Goal: Task Accomplishment & Management: Complete application form

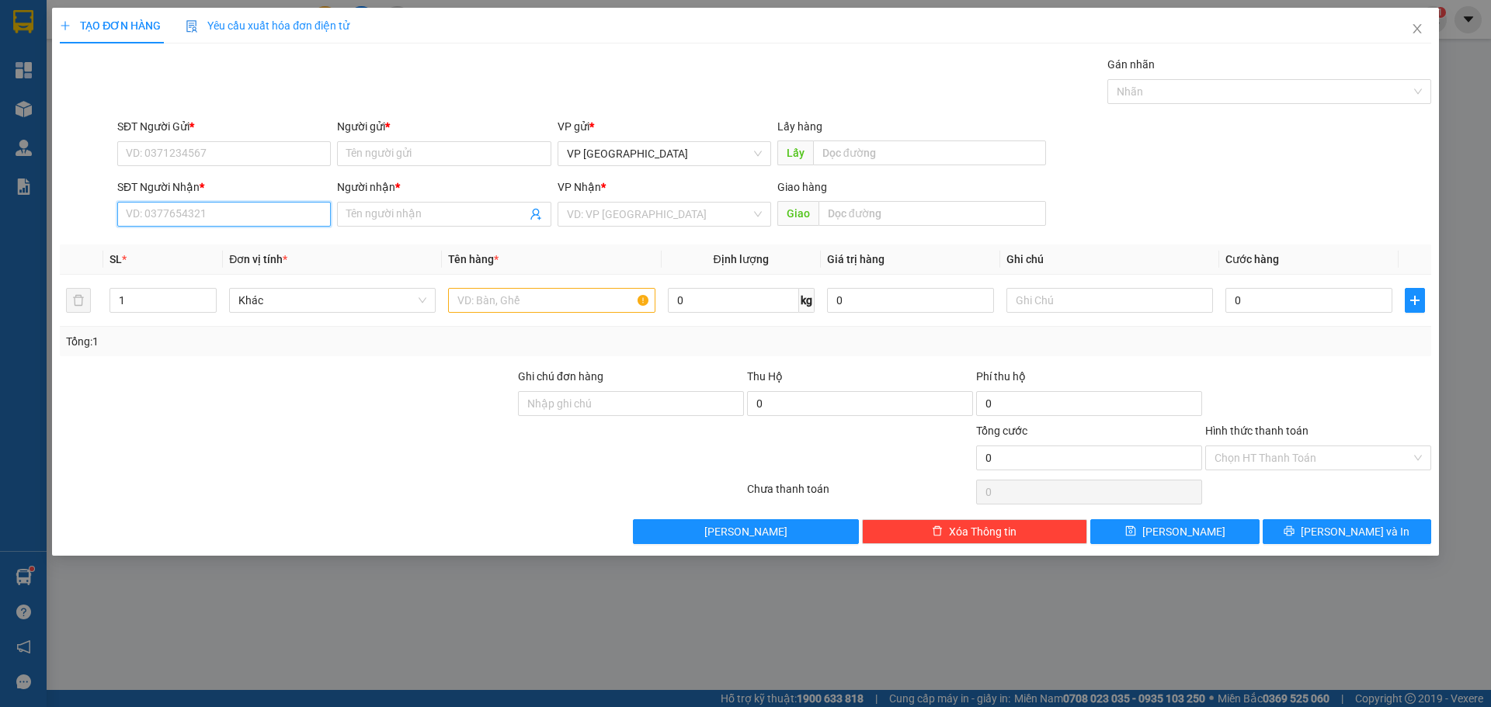
click at [278, 221] on input "SĐT Người Nhận *" at bounding box center [224, 214] width 214 height 25
click at [422, 215] on input "Người nhận *" at bounding box center [435, 214] width 179 height 17
paste input "â"
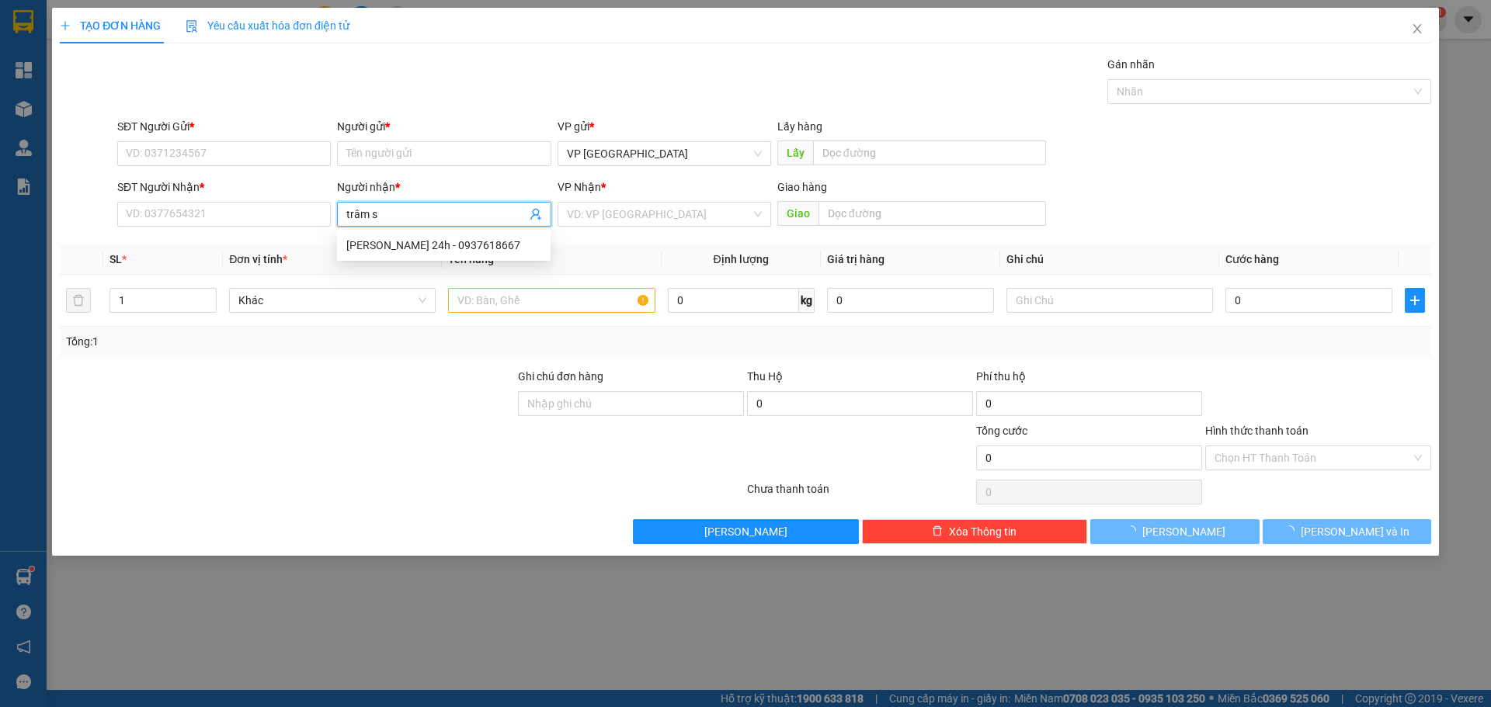
type input "trâm sp"
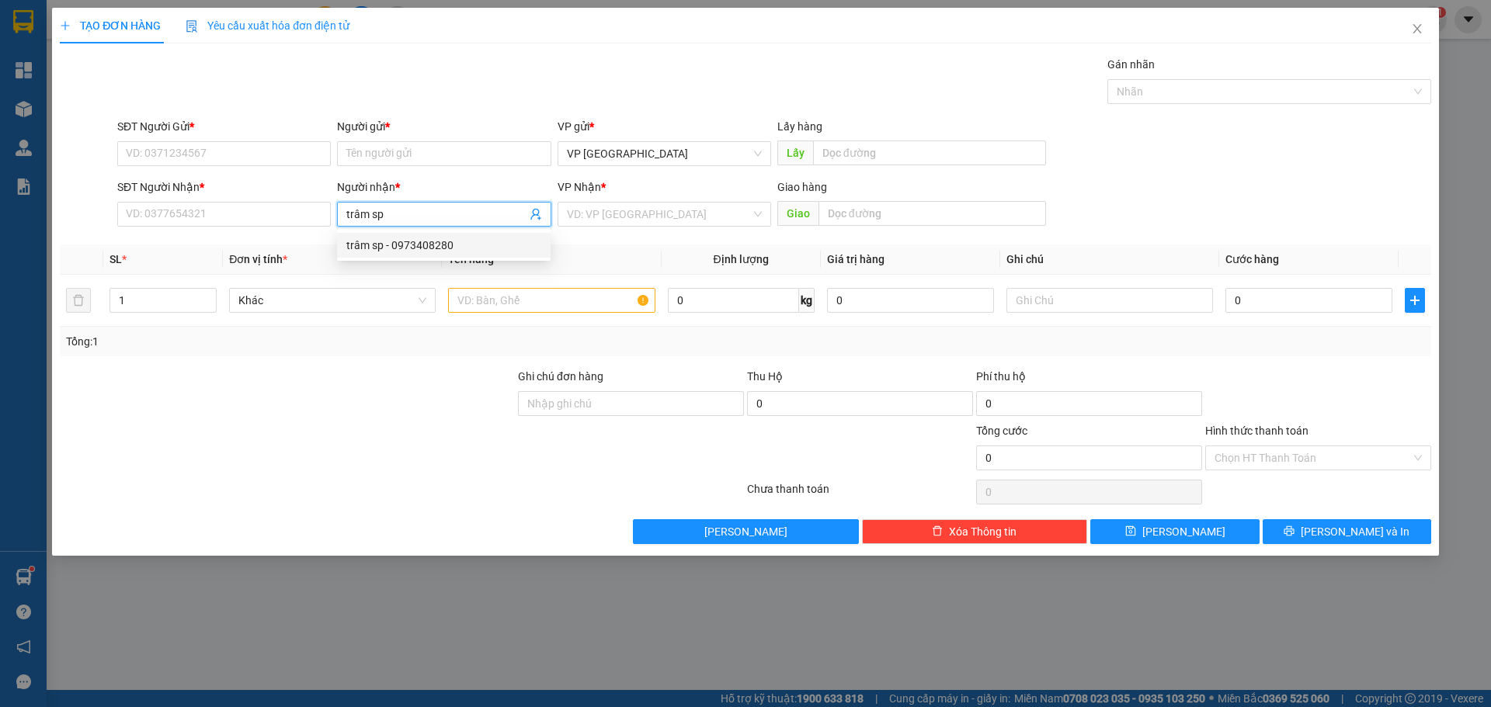
click at [400, 249] on div "trâm sp - 0973408280" at bounding box center [443, 245] width 195 height 17
type input "0973408280"
drag, startPoint x: 382, startPoint y: 216, endPoint x: 317, endPoint y: 209, distance: 65.6
click at [319, 210] on div "SĐT Người [PERSON_NAME] * 0973408280 Người [PERSON_NAME] * trâm sp trâm sp [PER…" at bounding box center [774, 206] width 1320 height 54
type input "trâm sp"
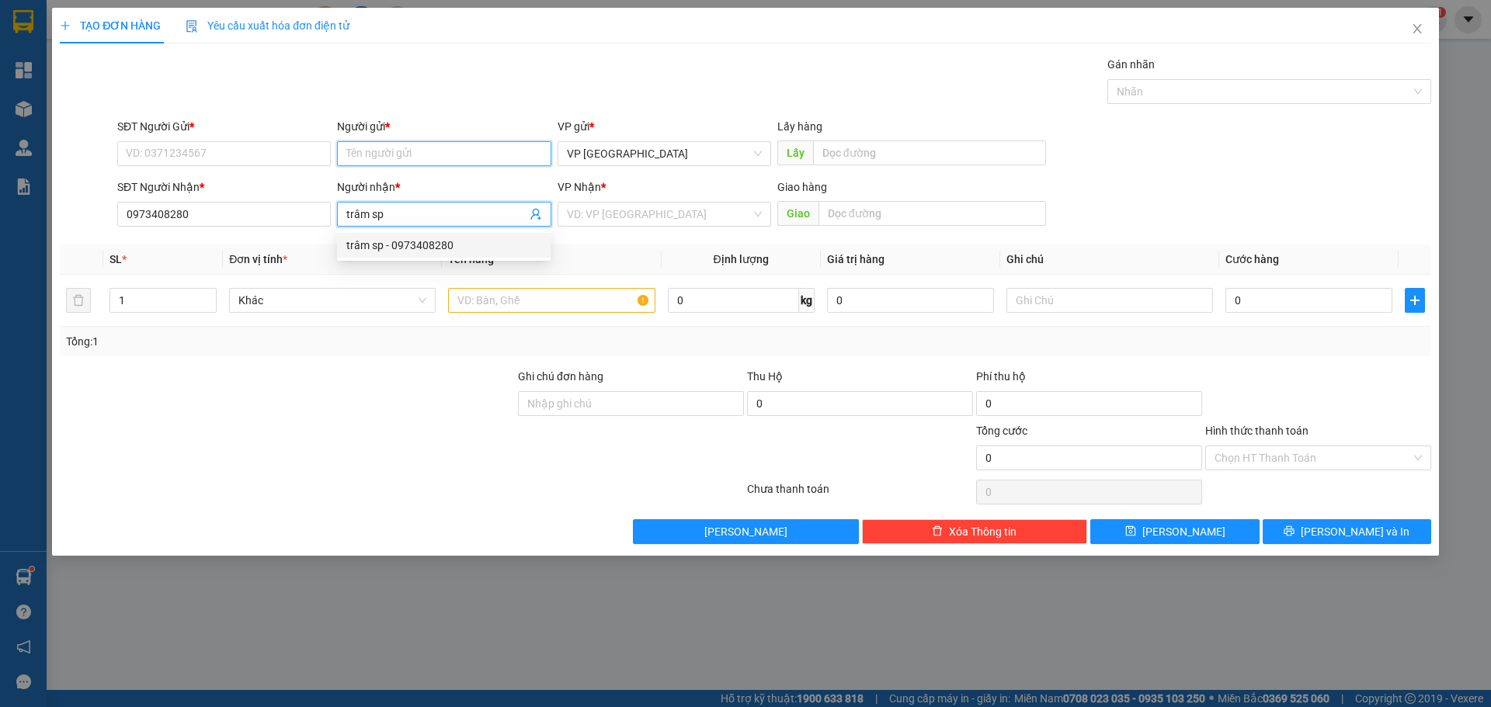
click at [392, 148] on input "Người gửi *" at bounding box center [444, 153] width 214 height 25
paste input "trâm sp"
type input "trâm sp"
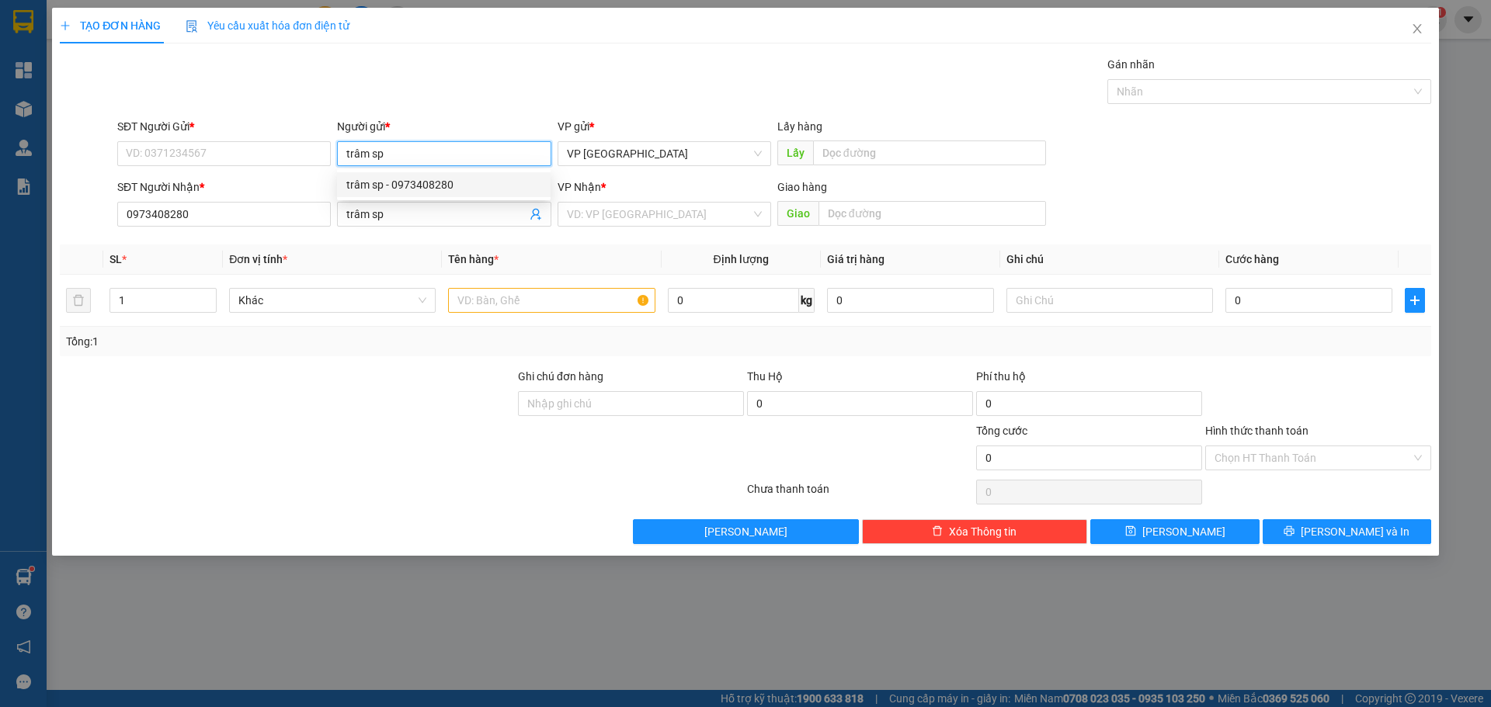
click at [412, 186] on div "trâm sp - 0973408280" at bounding box center [443, 184] width 195 height 17
type input "0973408280"
type input "trâm sp"
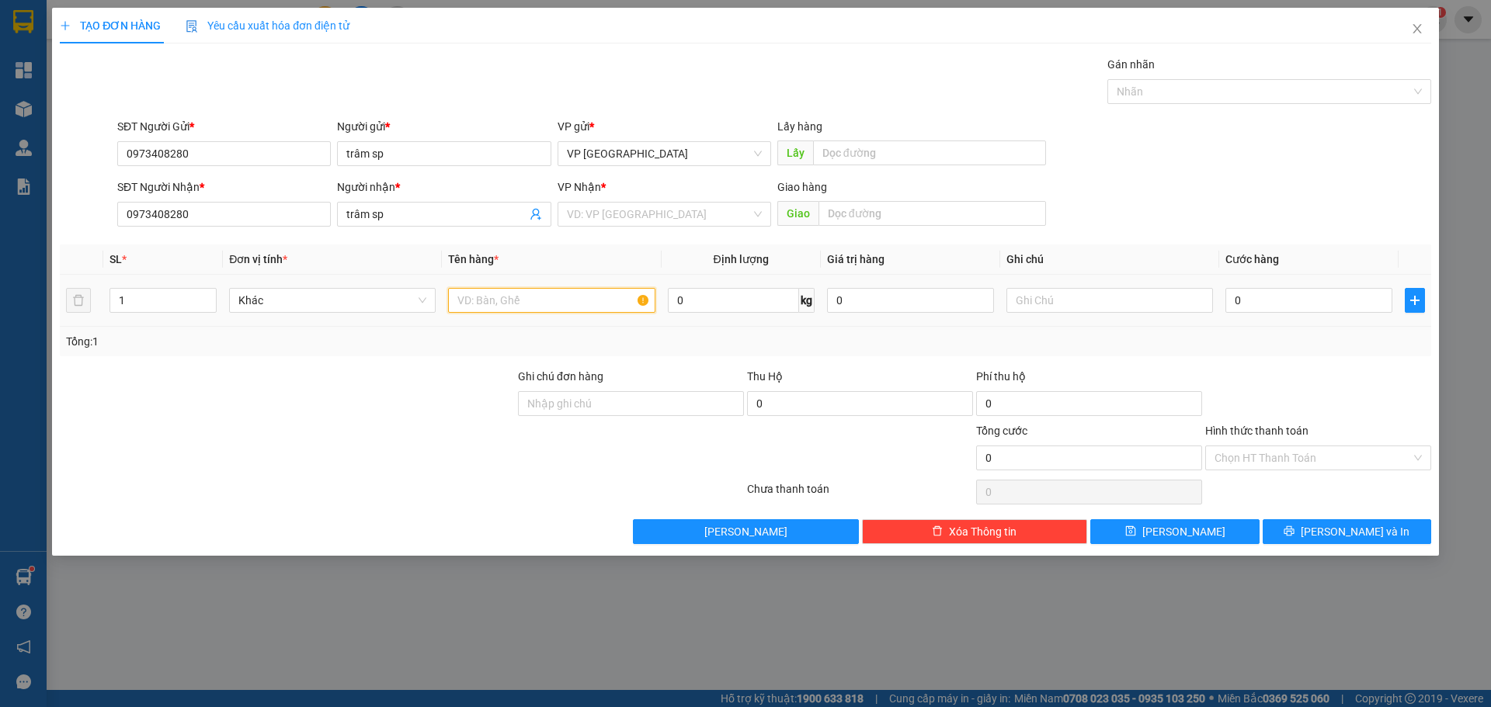
click at [489, 299] on input "text" at bounding box center [551, 300] width 207 height 25
paste input "ạ"
paste input "đ"
paste input "ọ"
paste input "đ"
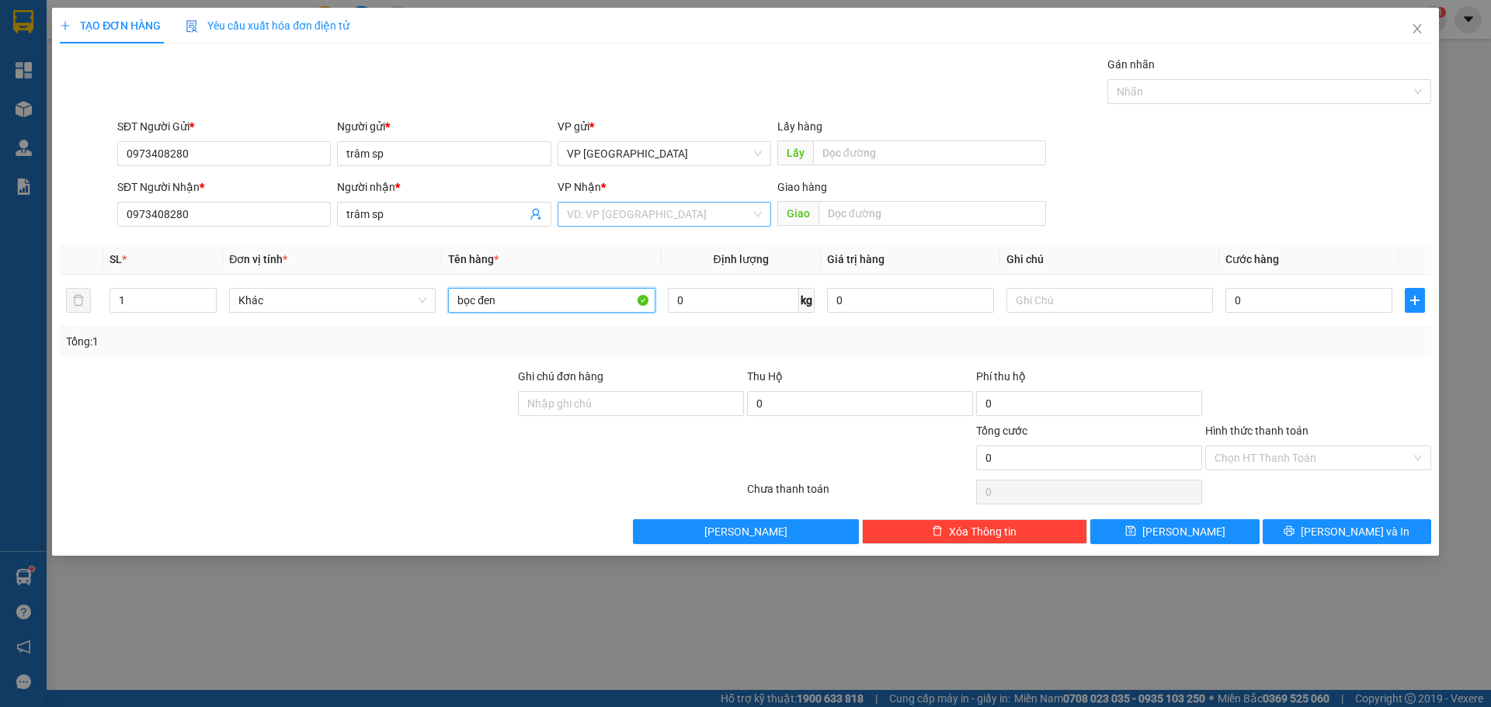
type input "bọc đen"
drag, startPoint x: 683, startPoint y: 214, endPoint x: 672, endPoint y: 243, distance: 31.0
click at [683, 214] on input "search" at bounding box center [659, 214] width 184 height 23
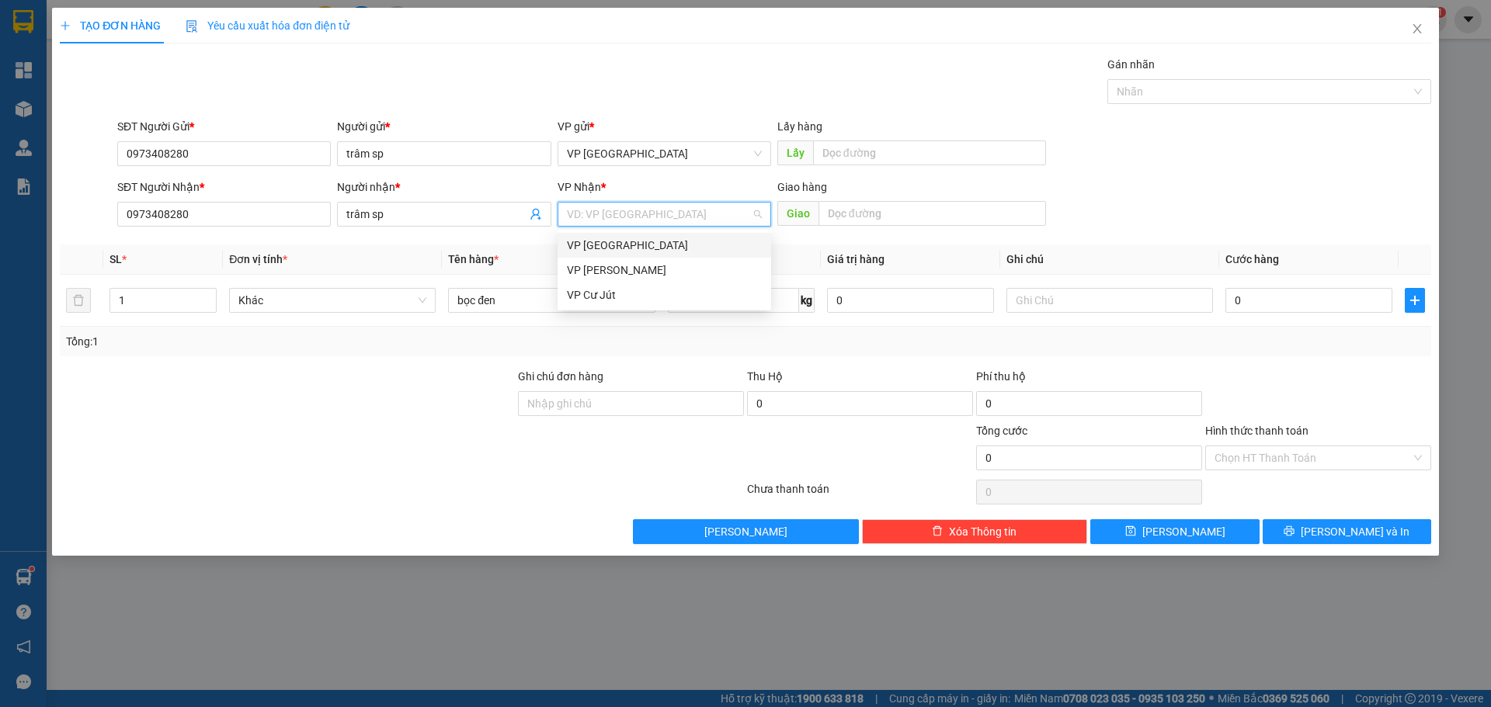
click at [622, 249] on div "VP [GEOGRAPHIC_DATA]" at bounding box center [664, 245] width 195 height 17
click at [704, 203] on span "VP [GEOGRAPHIC_DATA]" at bounding box center [664, 214] width 195 height 23
click at [620, 292] on div "VP Cư Jút" at bounding box center [664, 295] width 195 height 17
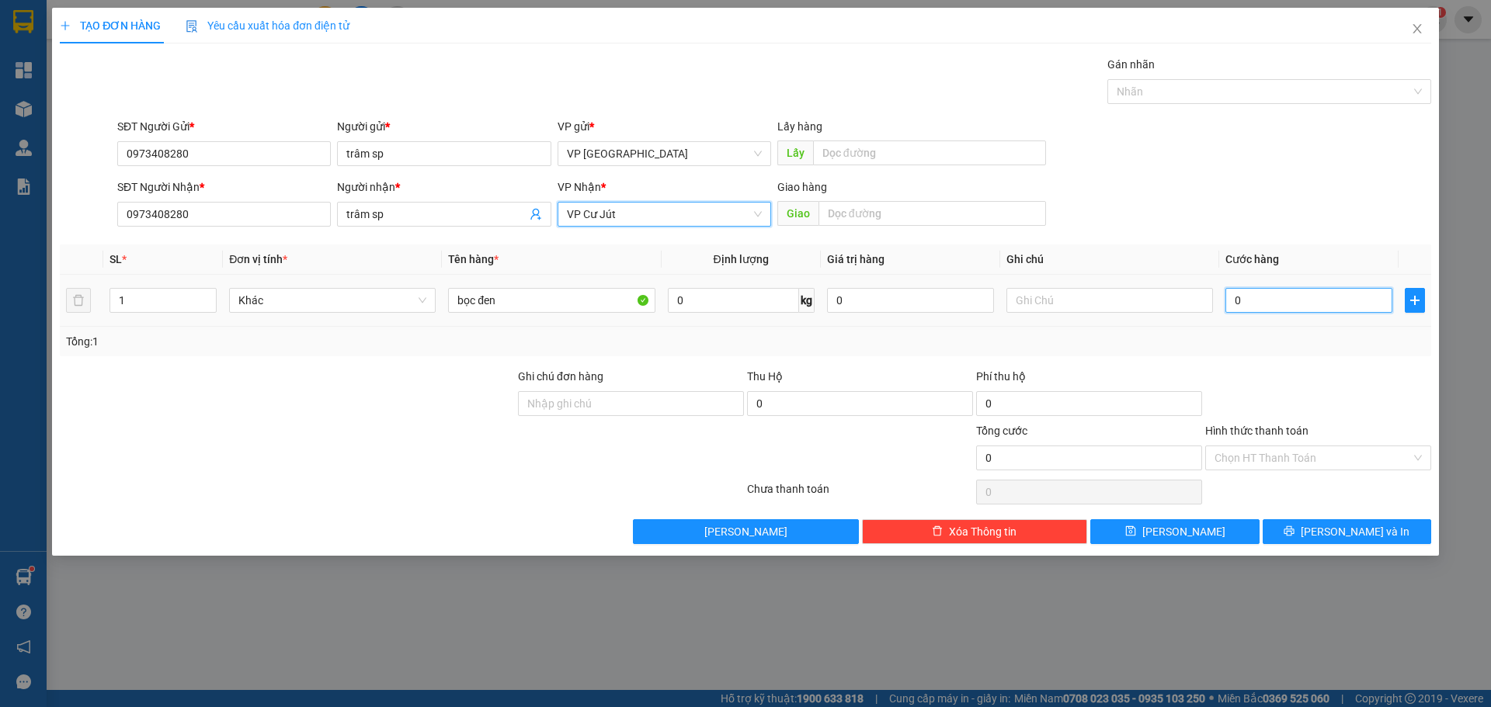
click at [1244, 297] on input "0" at bounding box center [1308, 300] width 167 height 25
type input "30"
type input "300"
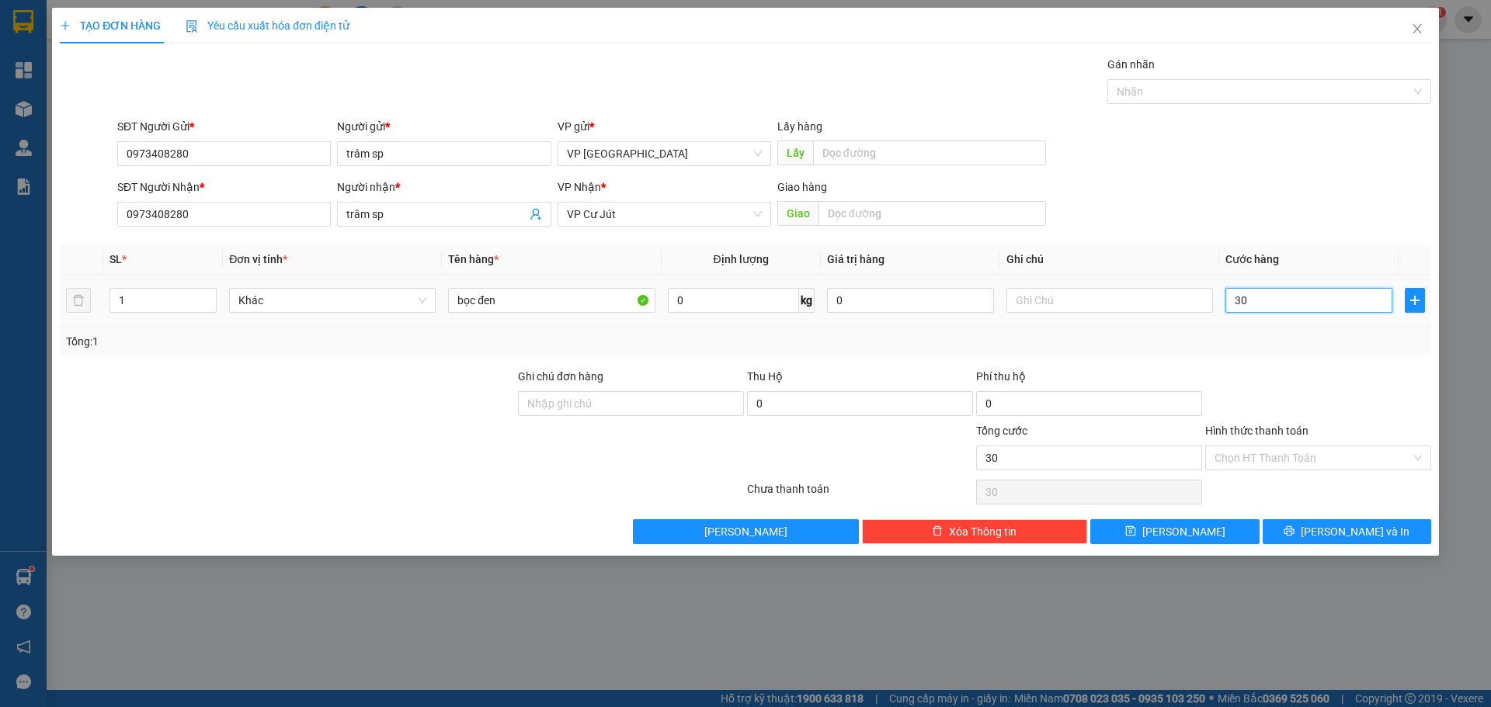
type input "300"
type input "3.000"
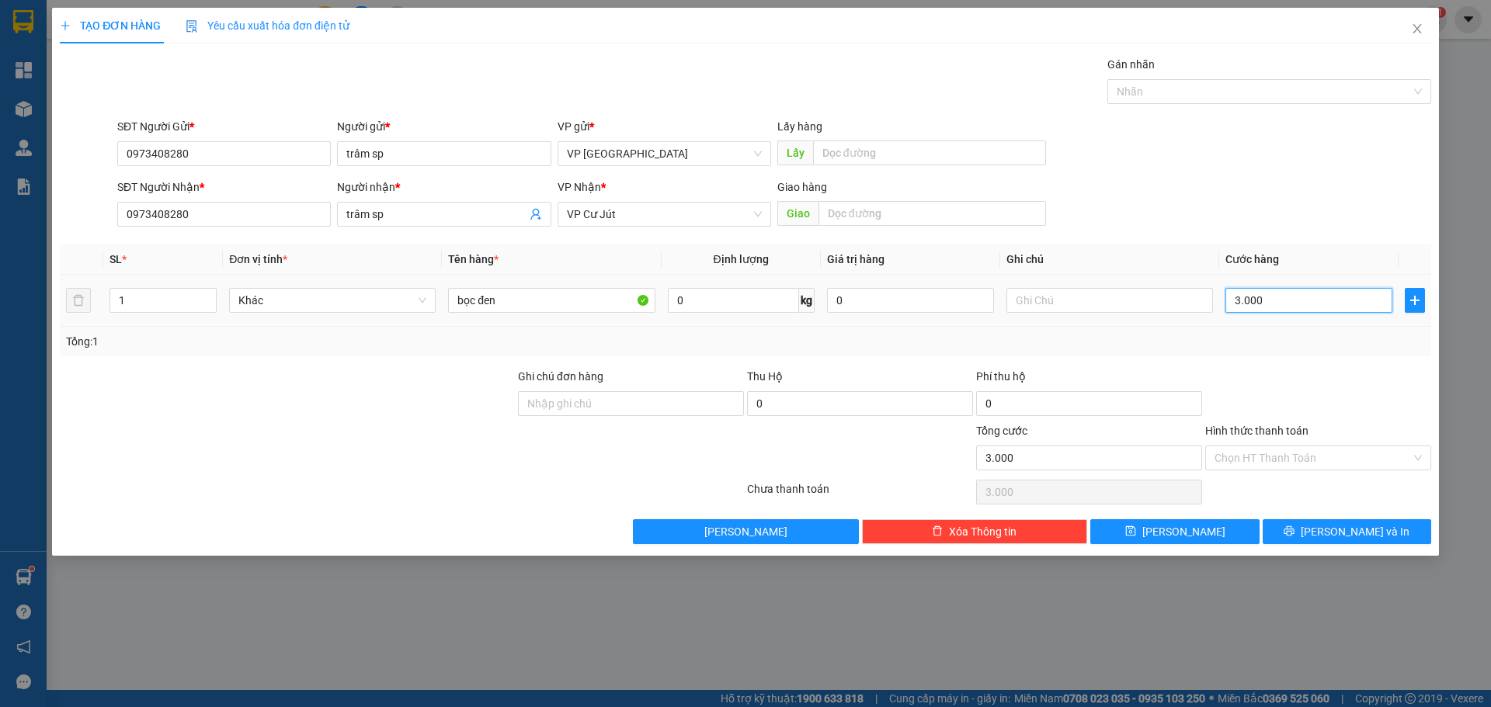
type input "30.000"
click at [1336, 532] on span "[PERSON_NAME] và In" at bounding box center [1355, 531] width 109 height 17
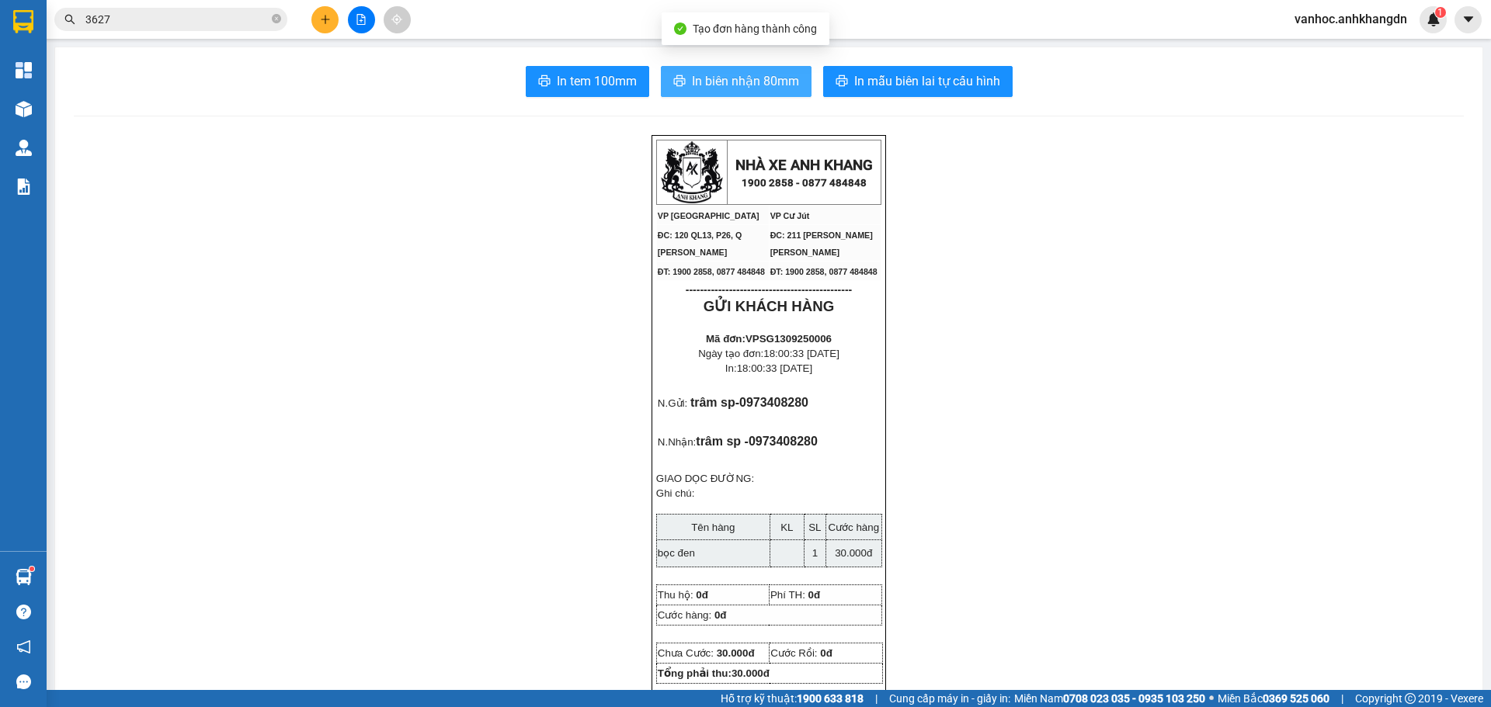
click at [714, 94] on button "In biên nhận 80mm" at bounding box center [736, 81] width 151 height 31
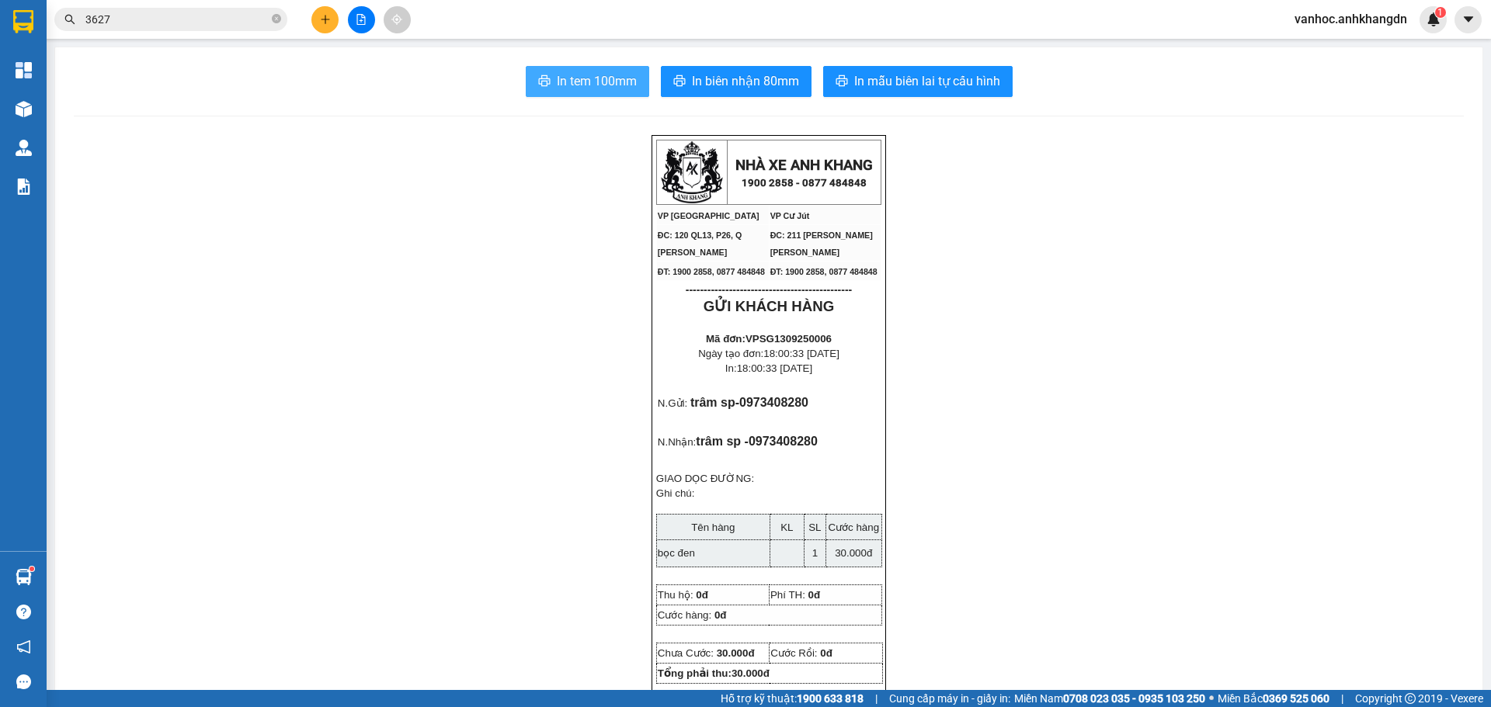
click at [629, 85] on span "In tem 100mm" at bounding box center [597, 80] width 80 height 19
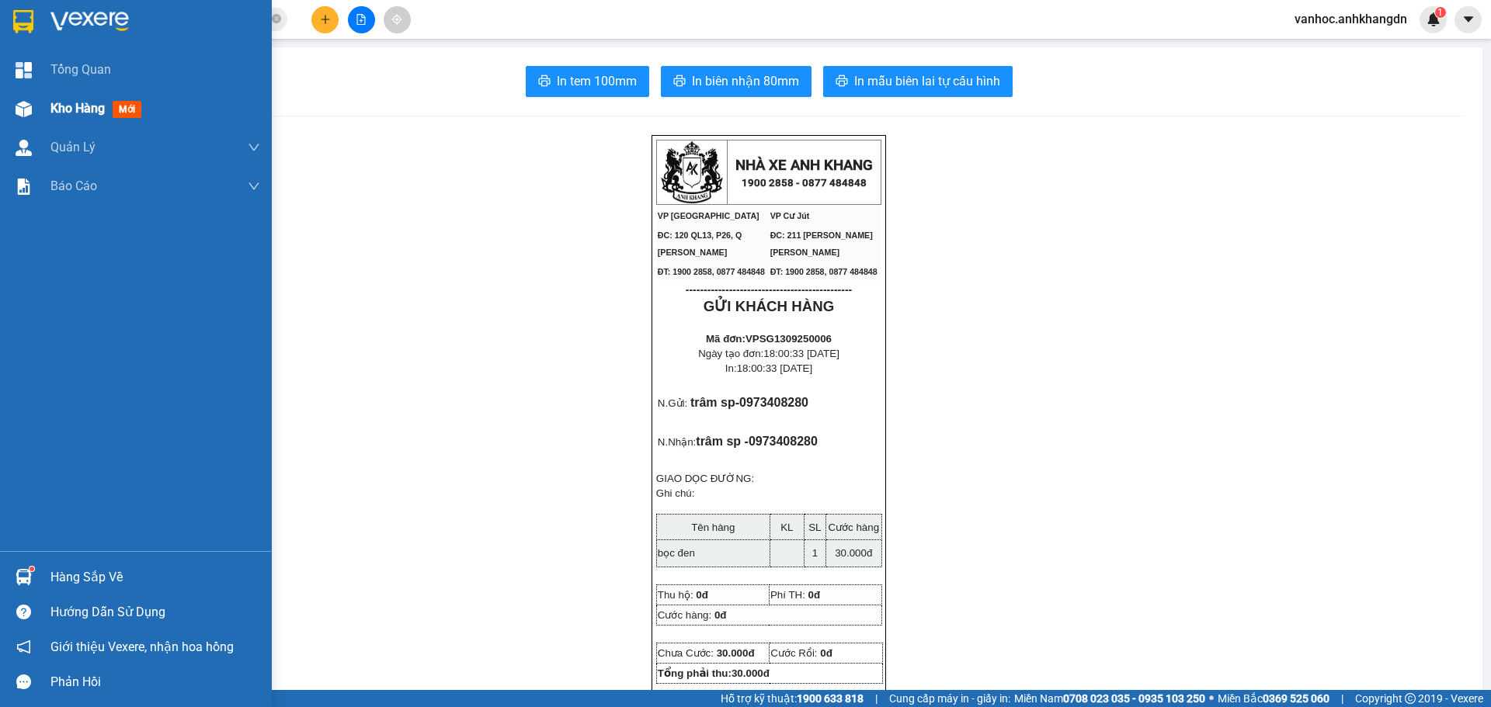
click at [68, 113] on span "Kho hàng" at bounding box center [77, 108] width 54 height 15
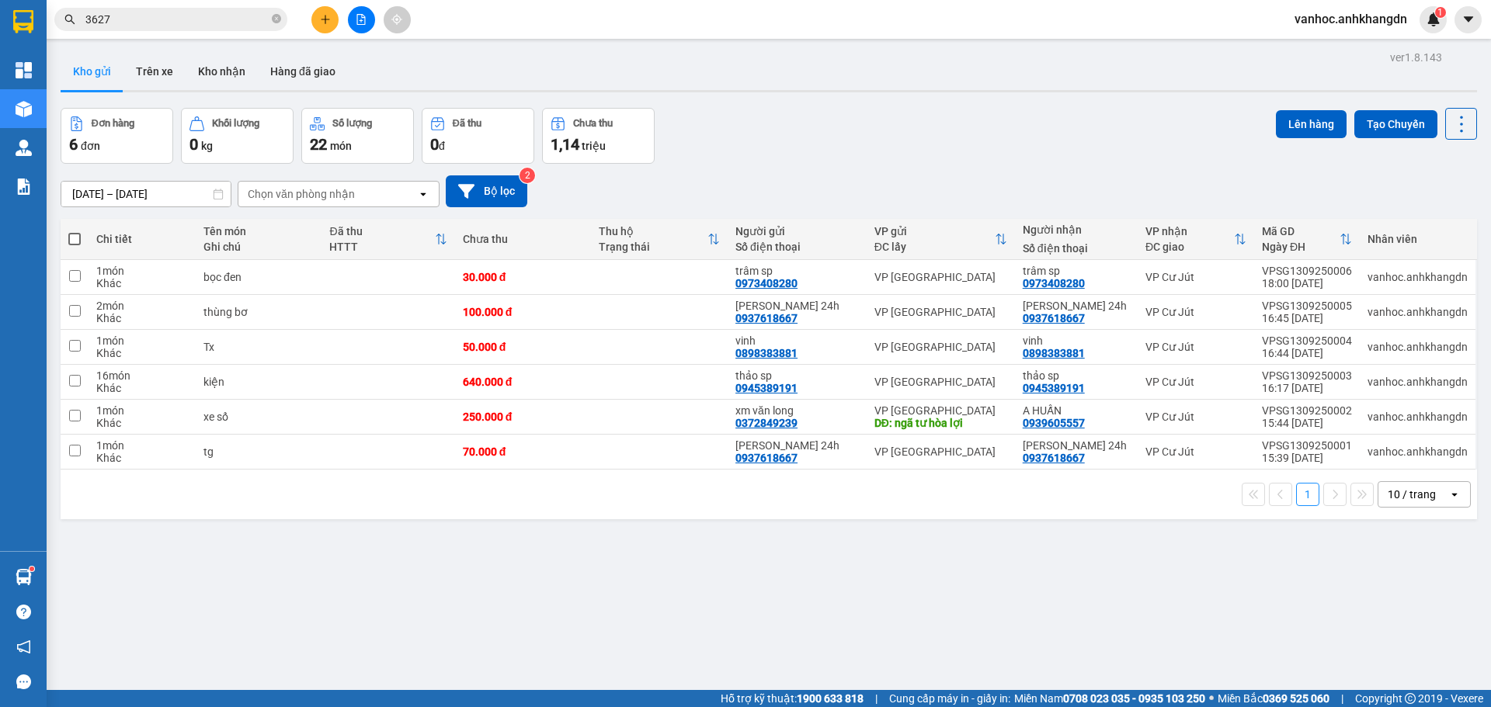
click at [76, 242] on span at bounding box center [74, 239] width 12 height 12
click at [75, 231] on input "checkbox" at bounding box center [75, 231] width 0 height 0
checkbox input "true"
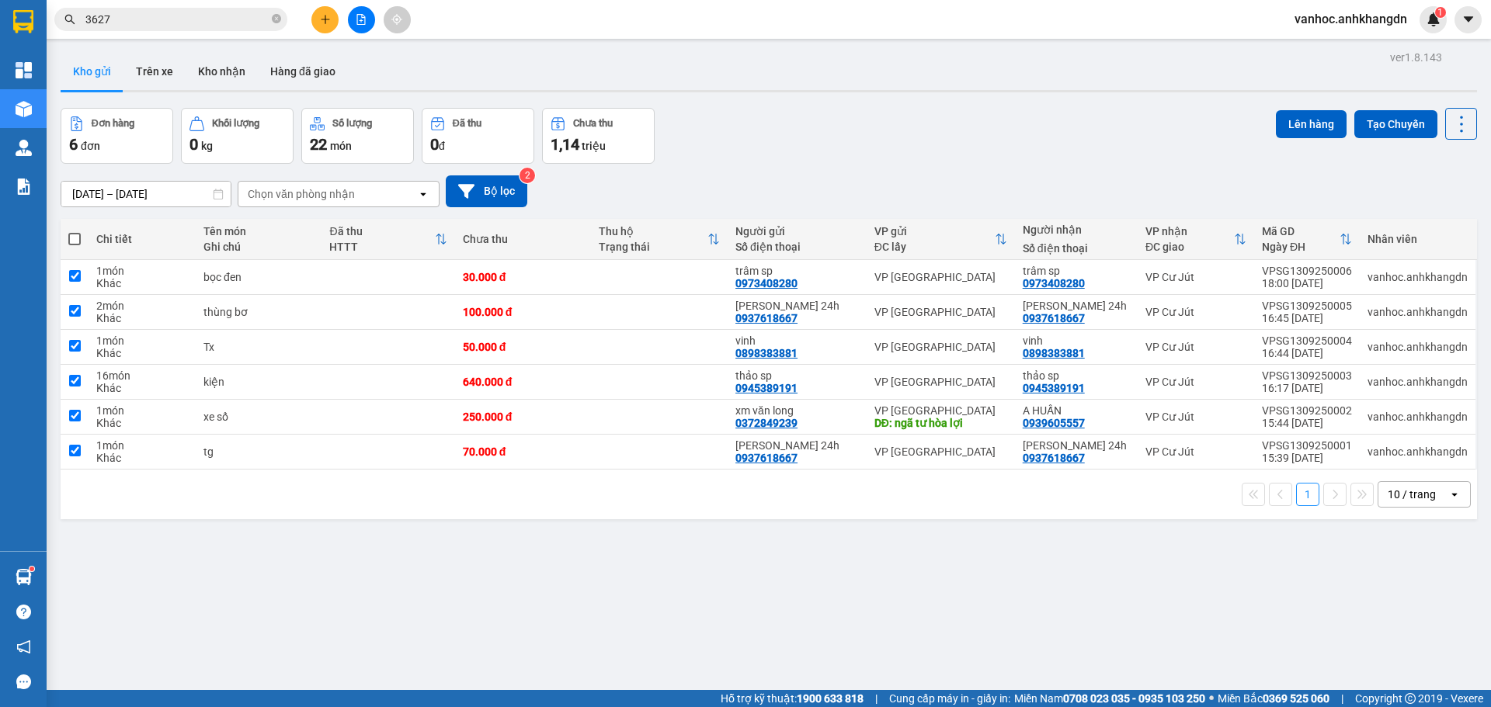
checkbox input "true"
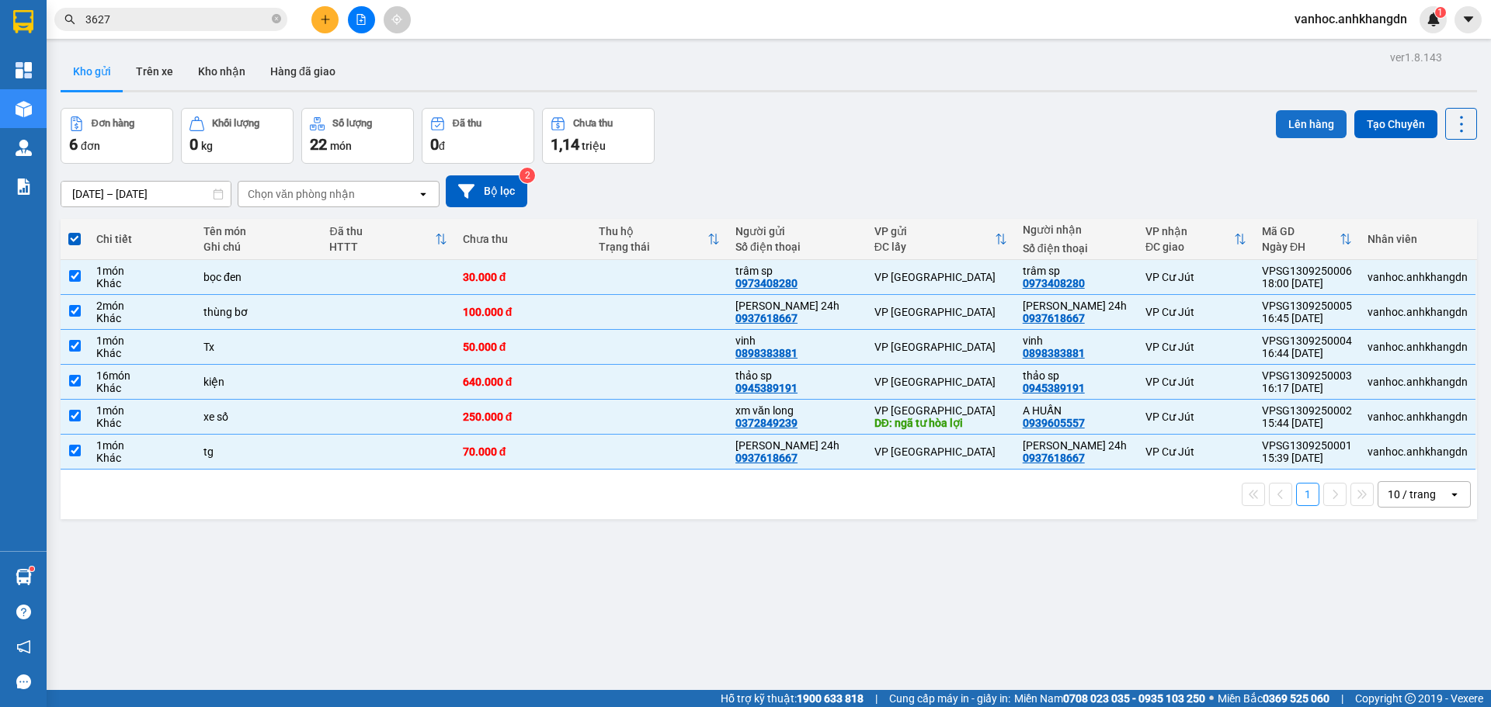
click at [1309, 130] on button "Lên hàng" at bounding box center [1311, 124] width 71 height 28
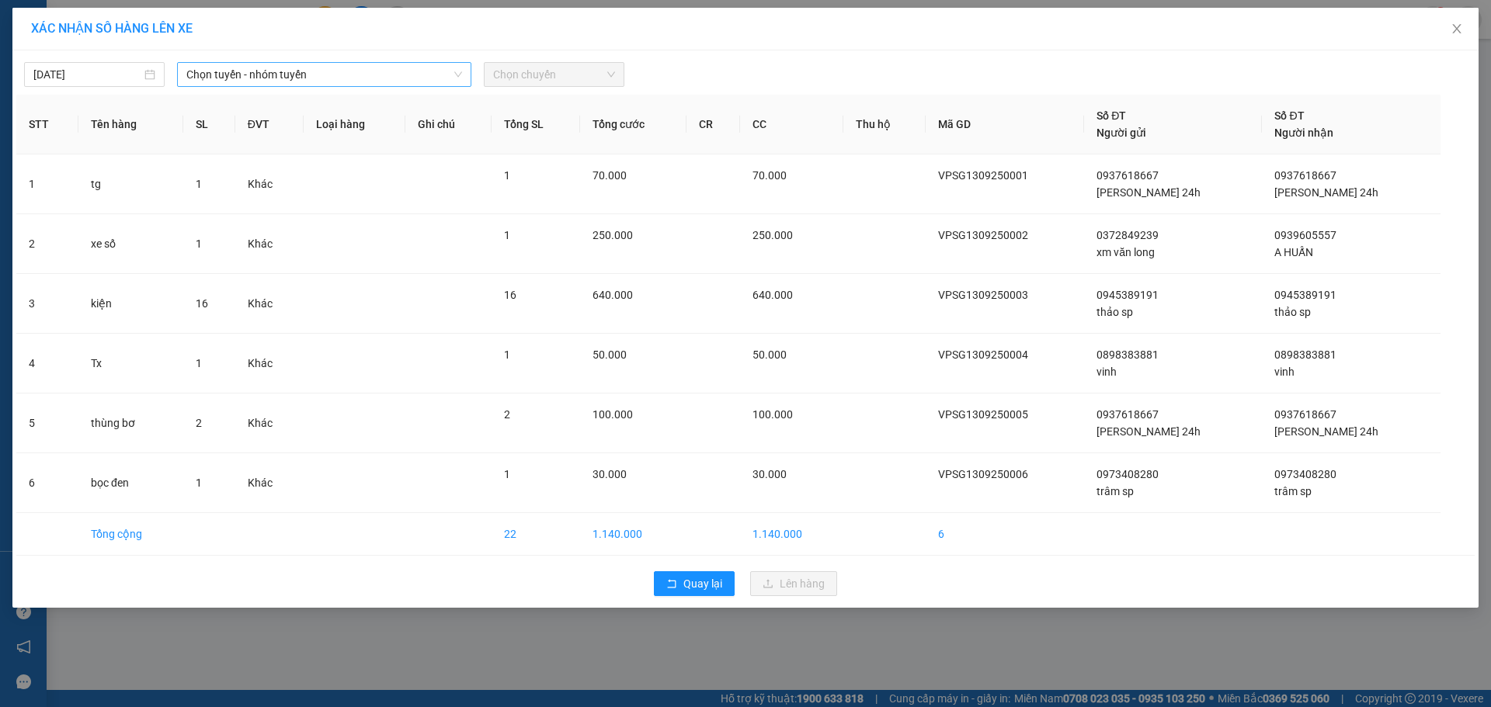
click at [402, 77] on span "Chọn tuyến - nhóm tuyến" at bounding box center [324, 74] width 276 height 23
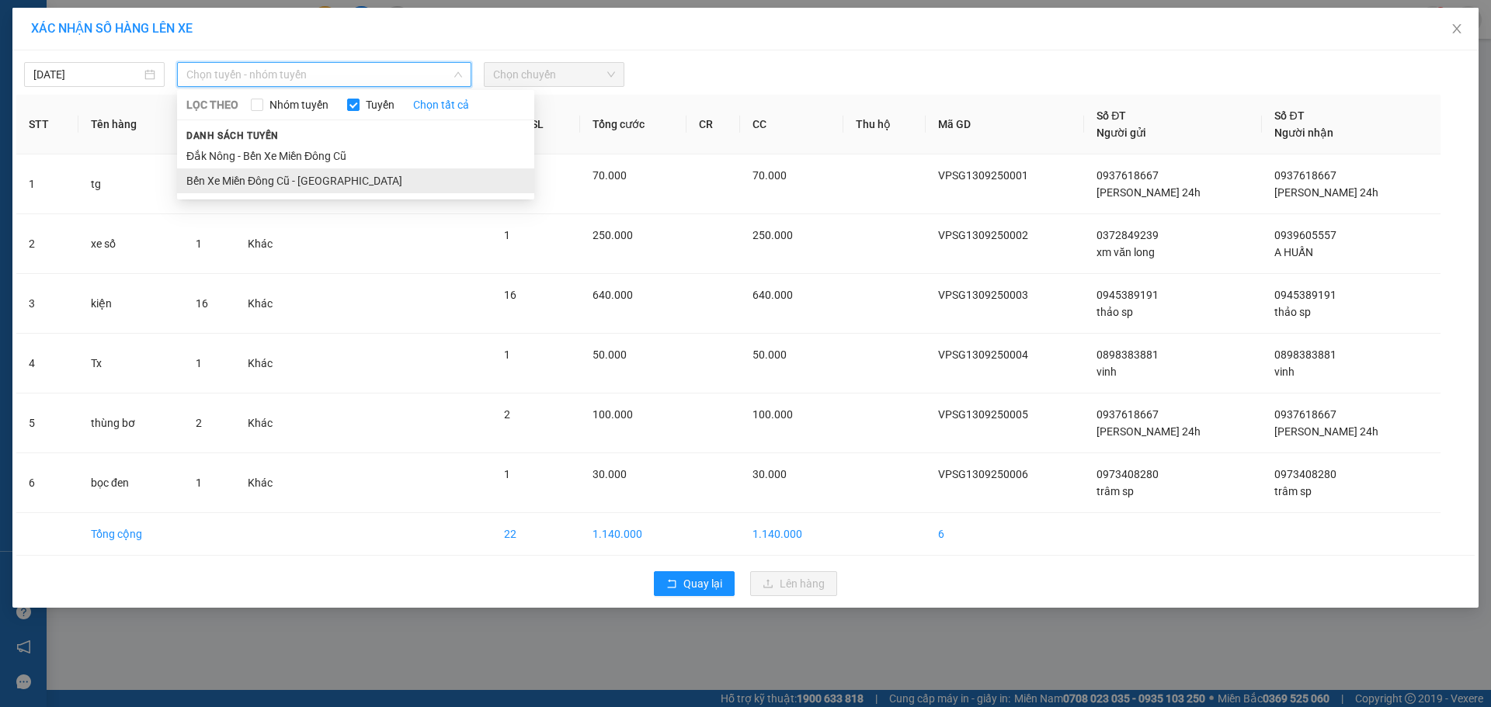
click at [302, 183] on li "Bến Xe Miền Đông Cũ - [GEOGRAPHIC_DATA]" at bounding box center [355, 181] width 357 height 25
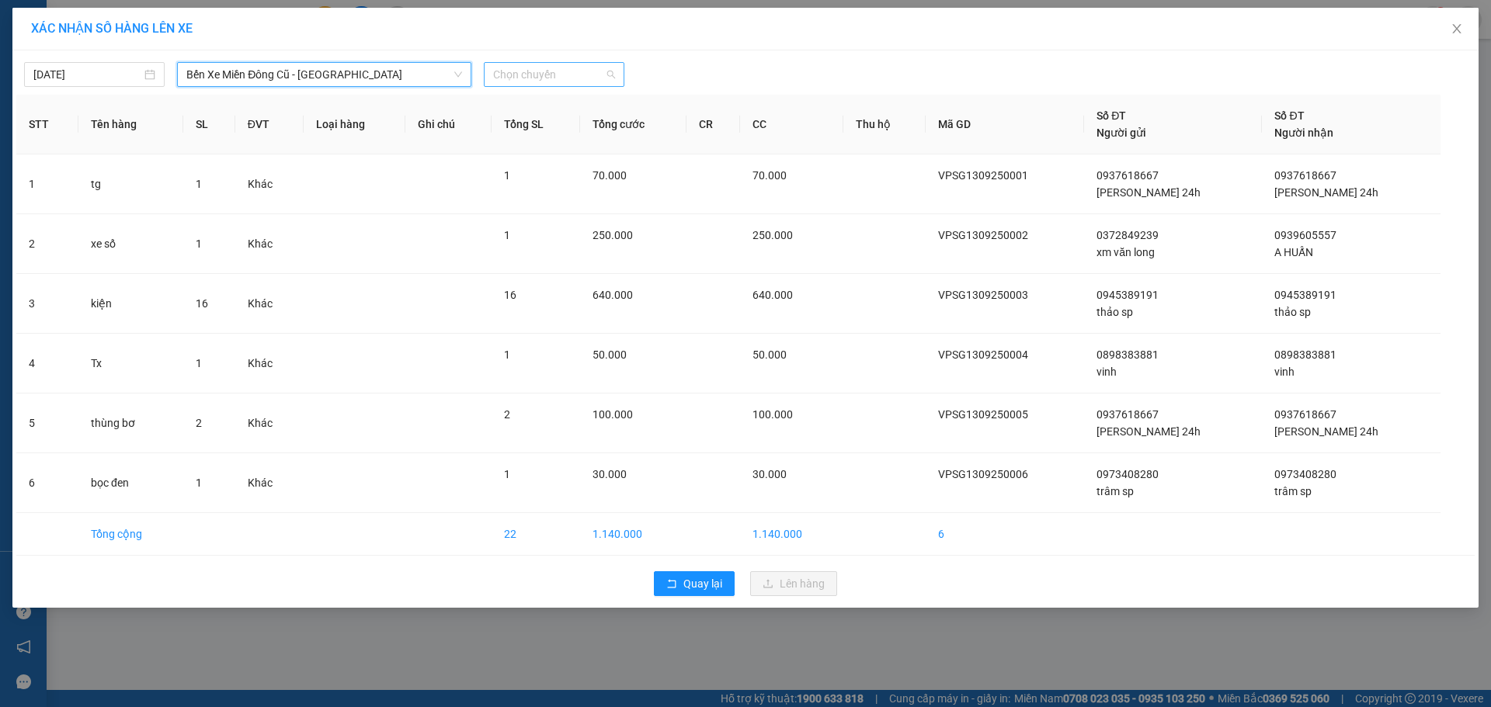
click at [535, 73] on span "Chọn chuyến" at bounding box center [554, 74] width 122 height 23
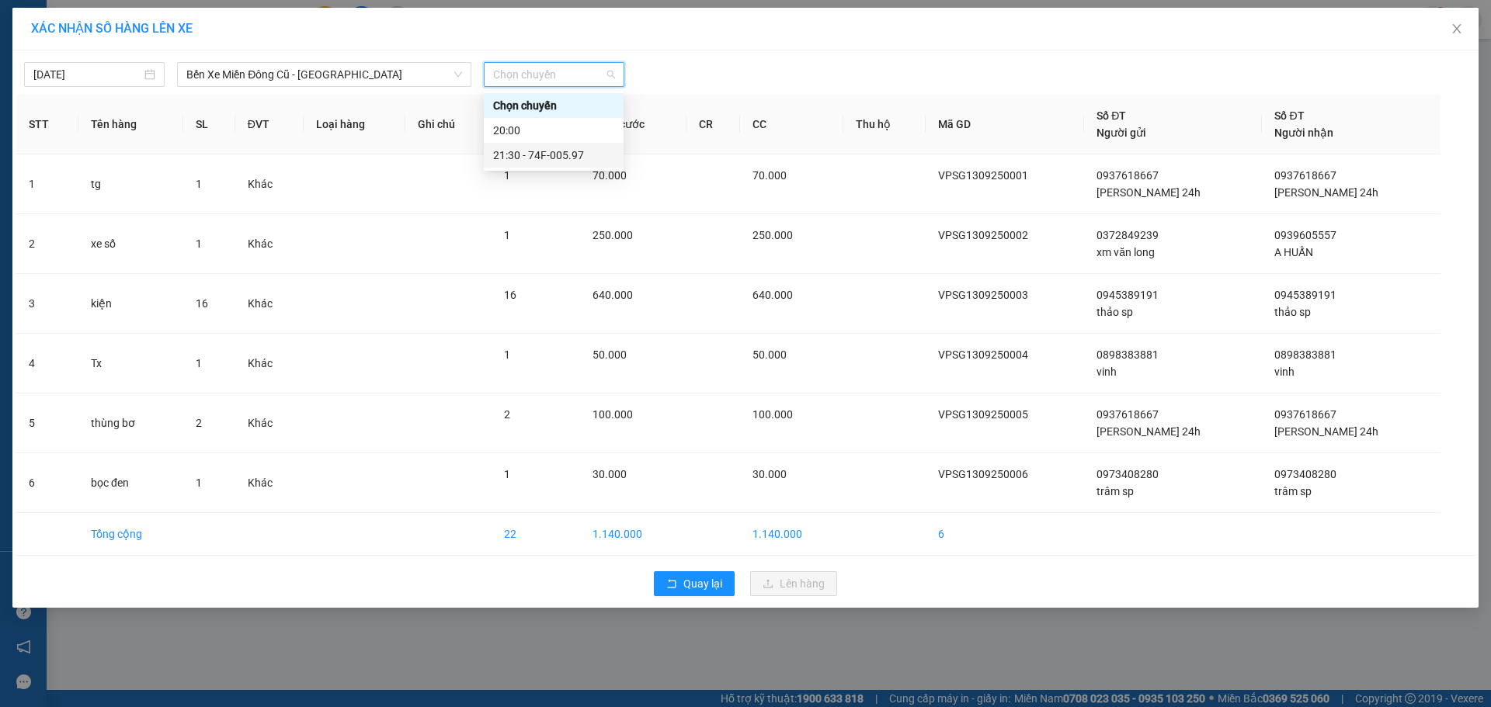
click at [561, 155] on div "21:30 - 74F-005.97" at bounding box center [553, 155] width 121 height 17
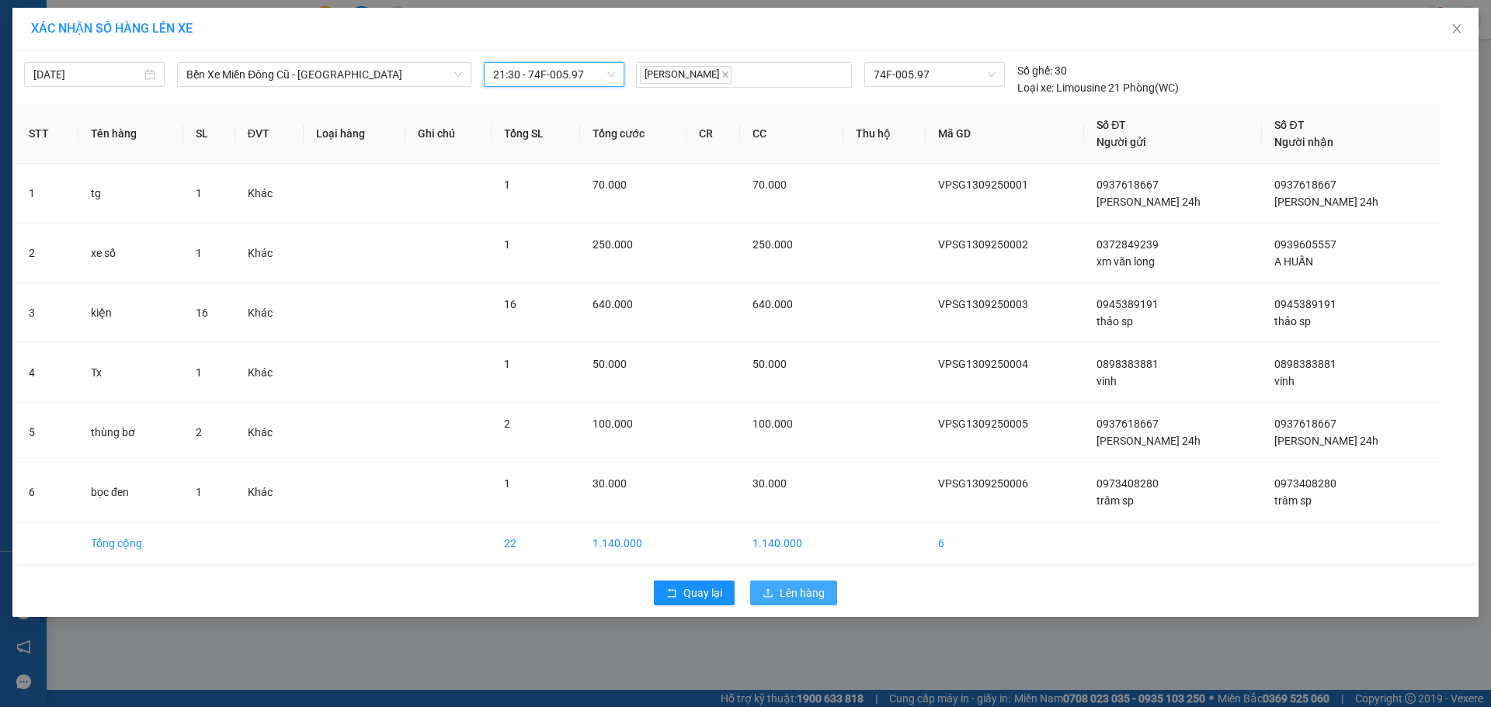
click at [796, 593] on span "Lên hàng" at bounding box center [802, 593] width 45 height 17
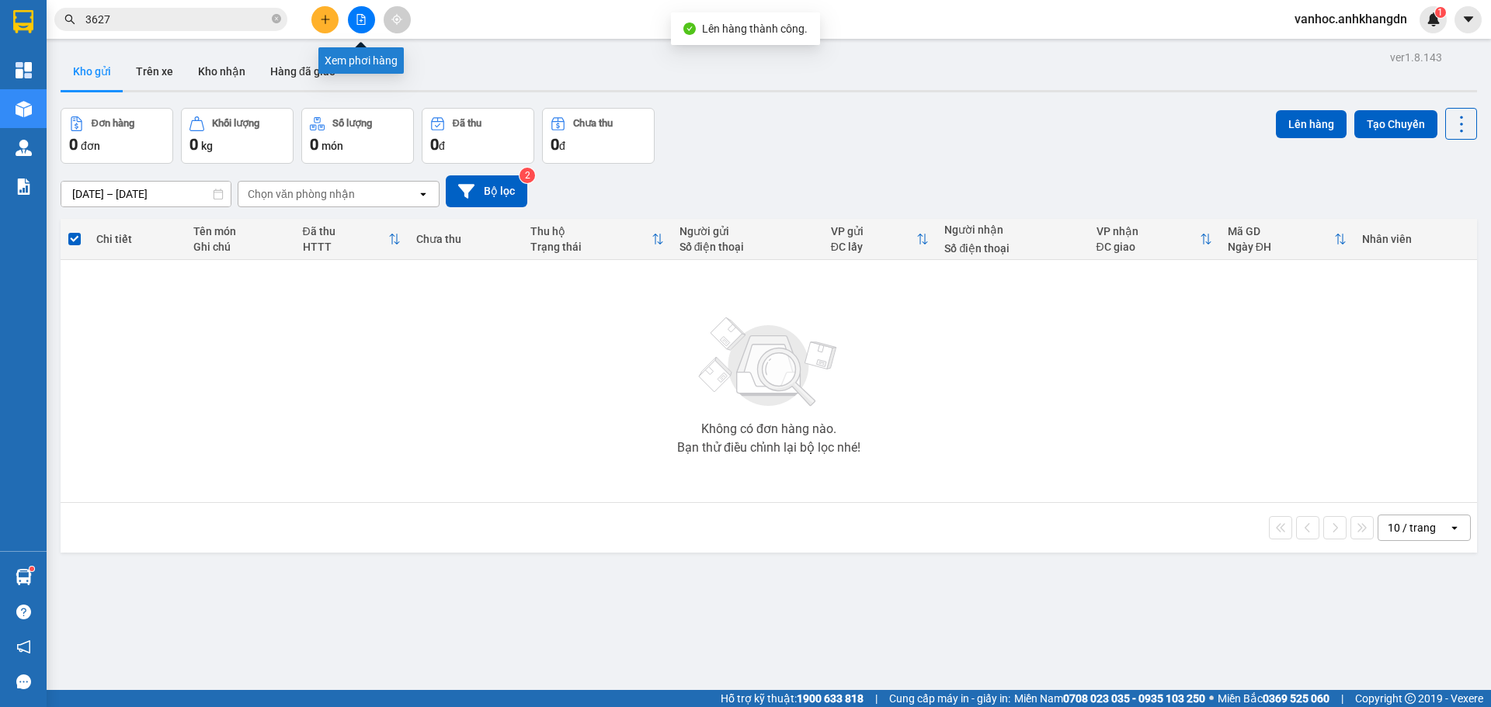
click at [369, 24] on button at bounding box center [361, 19] width 27 height 27
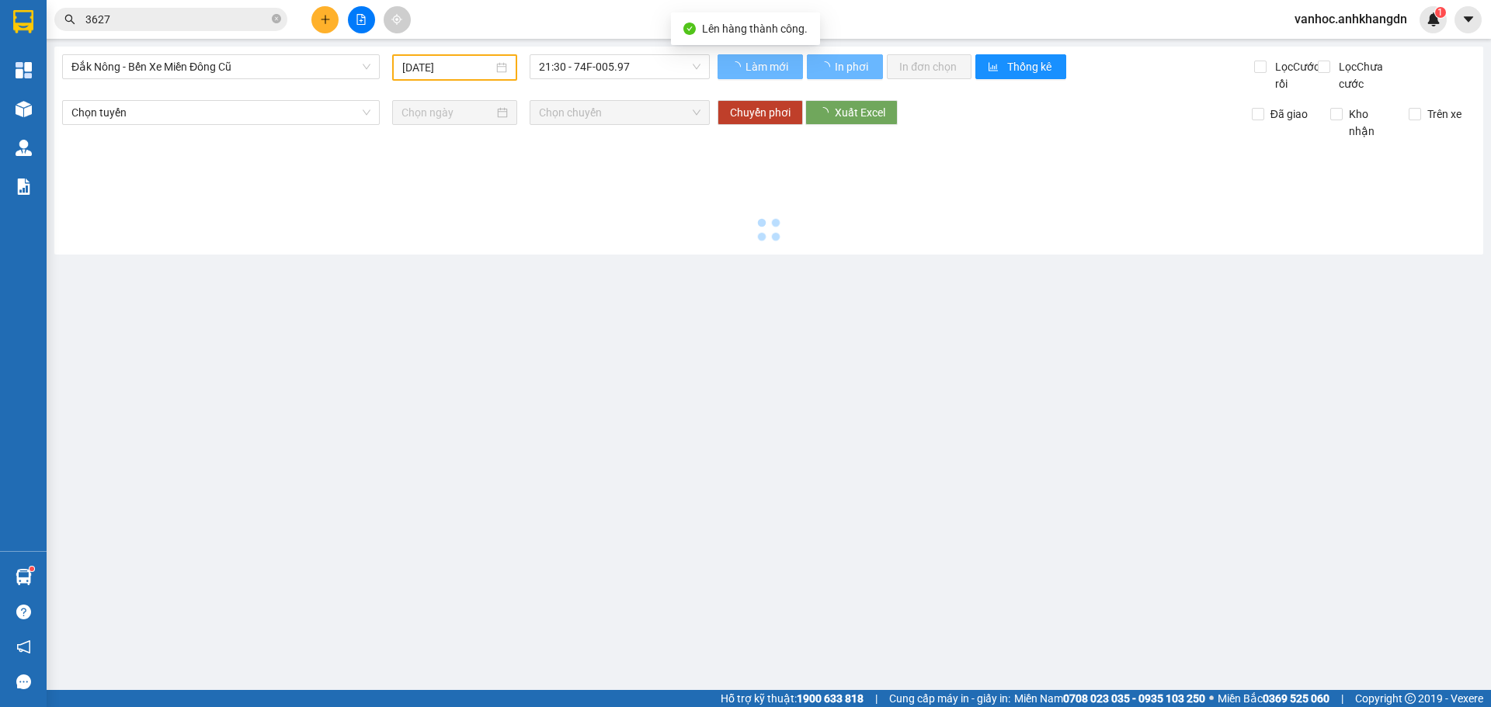
type input "[DATE]"
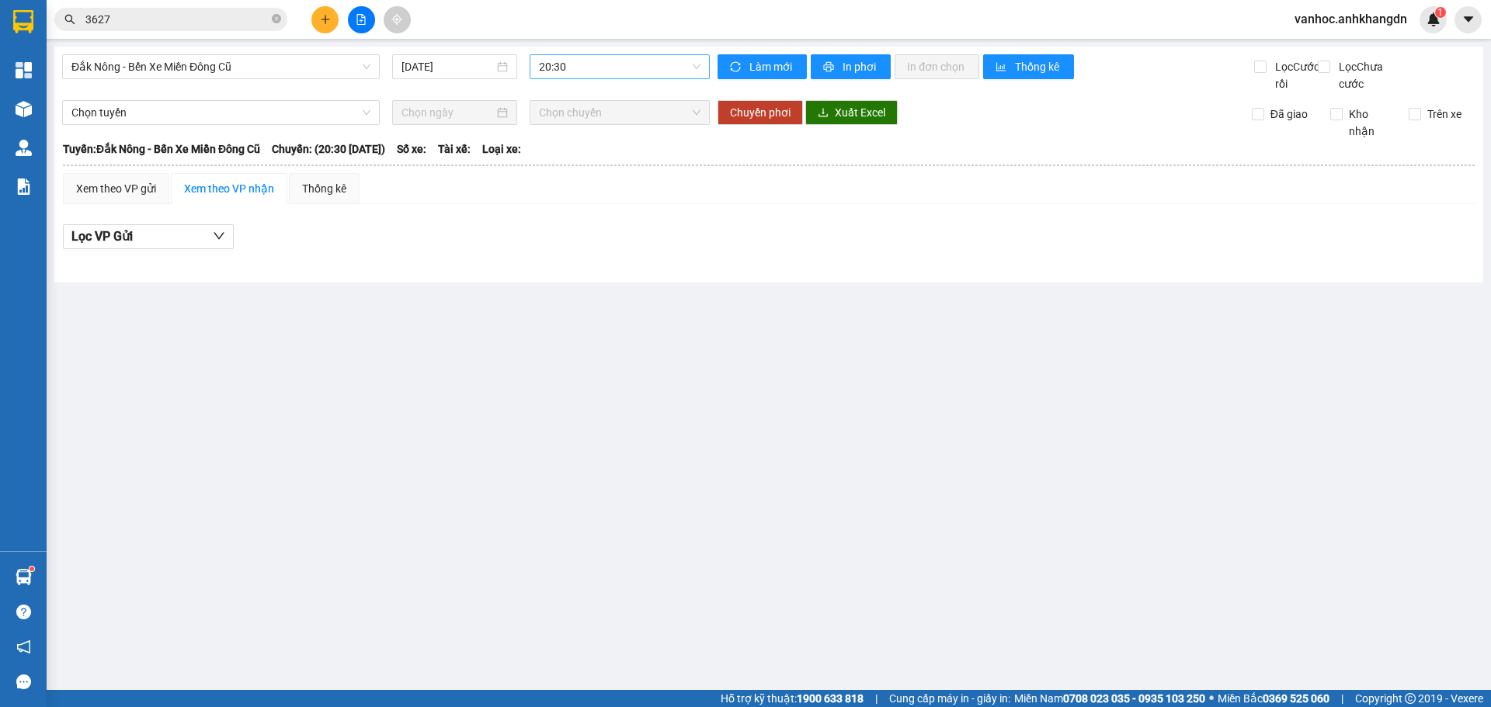
click at [573, 65] on span "20:30" at bounding box center [620, 66] width 162 height 23
click at [308, 66] on span "Đắk Nông - Bến Xe Miền Đông Cũ" at bounding box center [220, 66] width 299 height 23
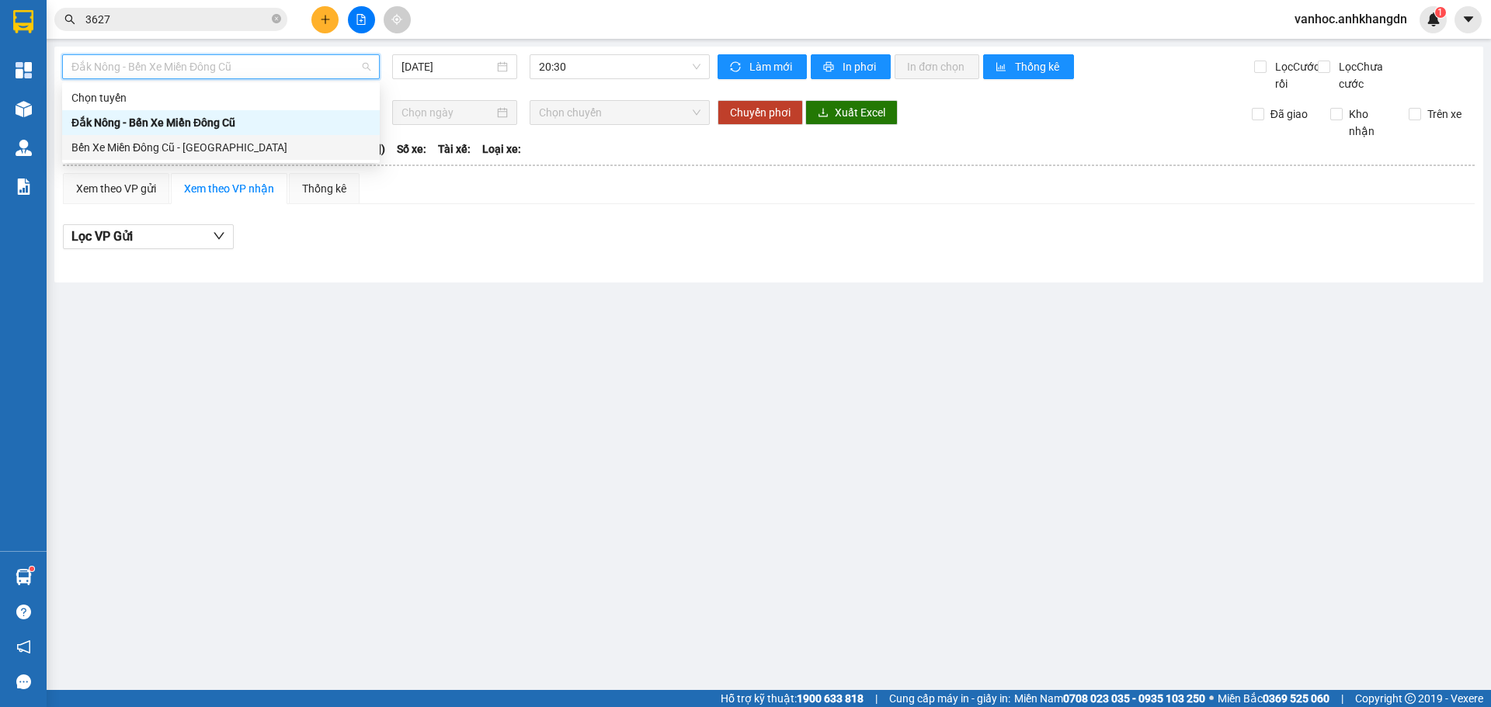
click at [215, 152] on div "Bến Xe Miền Đông Cũ - [GEOGRAPHIC_DATA]" at bounding box center [220, 147] width 299 height 17
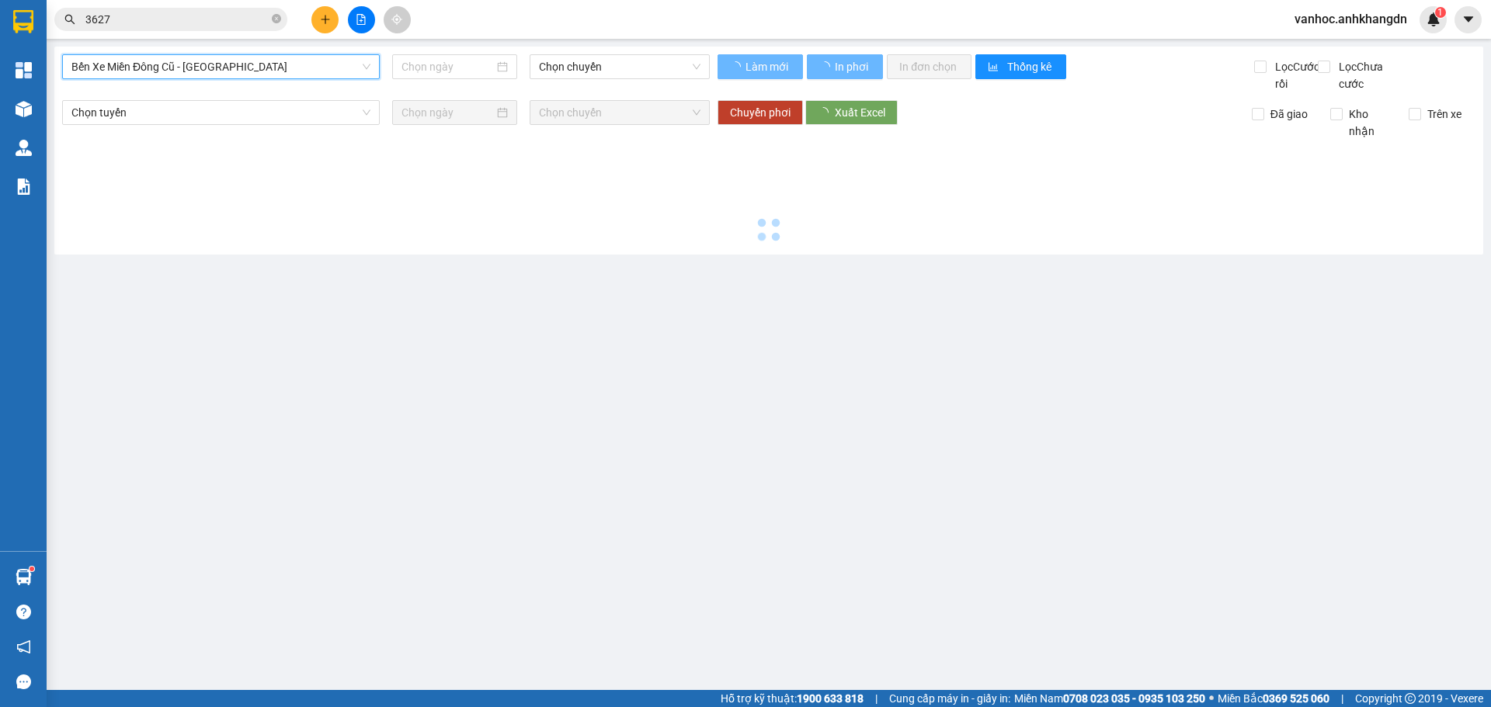
type input "[DATE]"
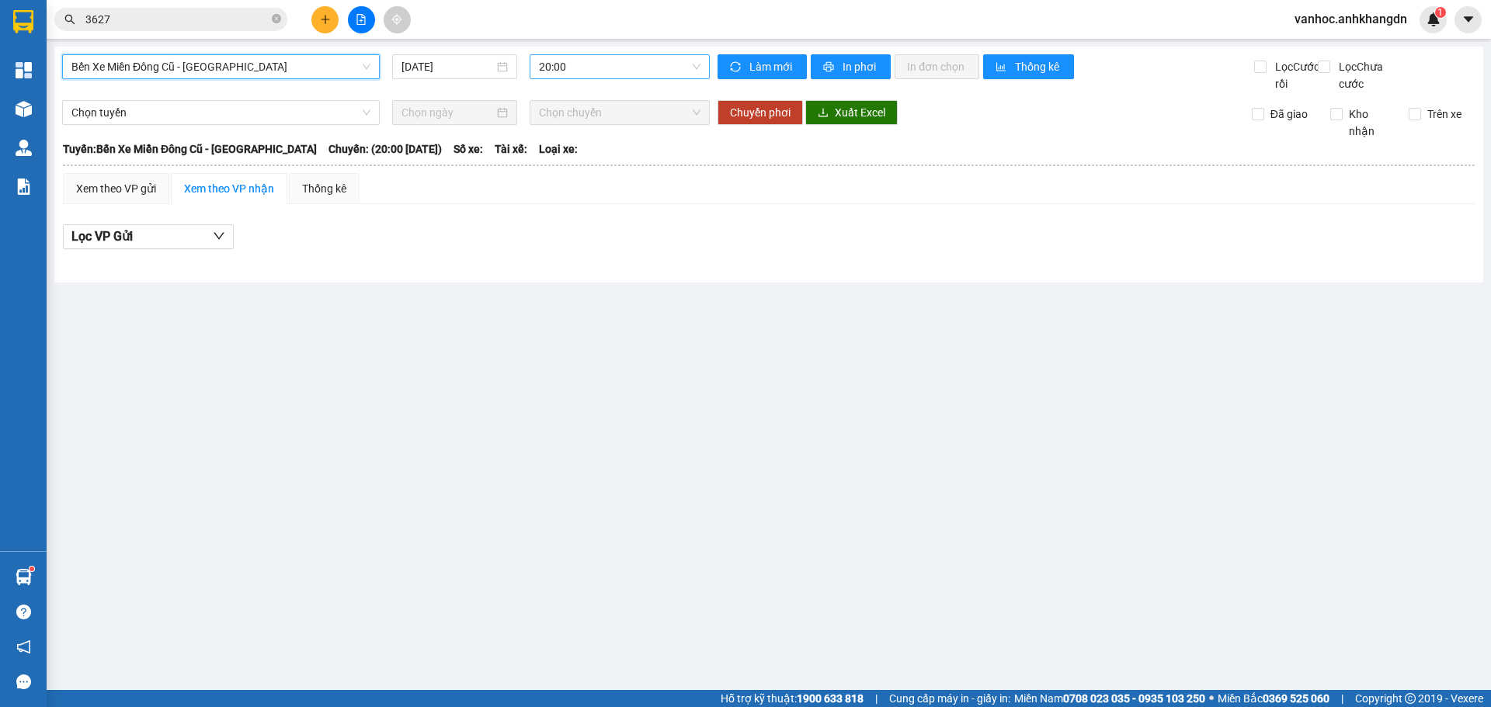
click at [603, 55] on span "20:00" at bounding box center [620, 66] width 162 height 23
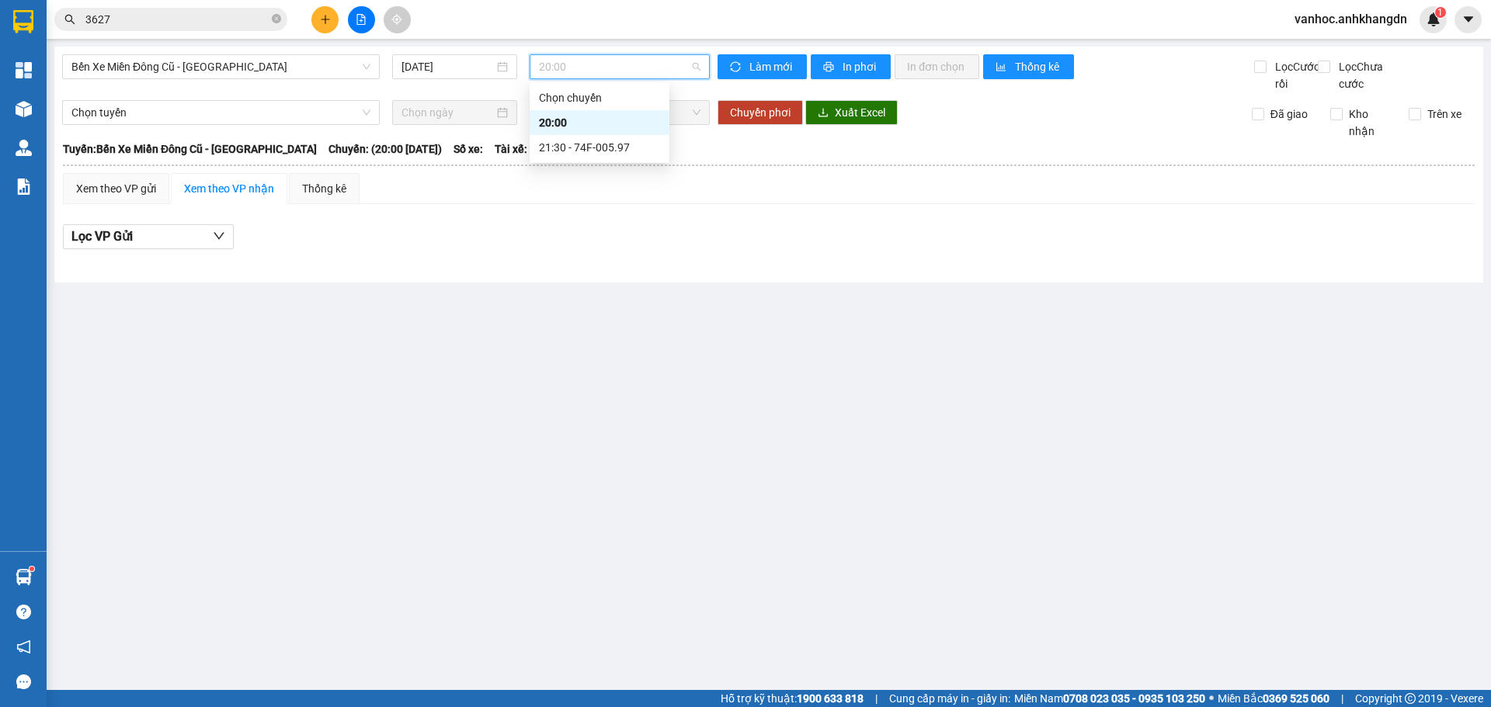
click at [608, 134] on div "20:00" at bounding box center [600, 122] width 140 height 25
click at [659, 61] on span "20:00" at bounding box center [620, 66] width 162 height 23
click at [597, 132] on div "20:00" at bounding box center [600, 122] width 140 height 25
click at [599, 57] on span "20:00" at bounding box center [620, 66] width 162 height 23
click at [593, 146] on div "21:30 - 74F-005.97" at bounding box center [599, 147] width 121 height 17
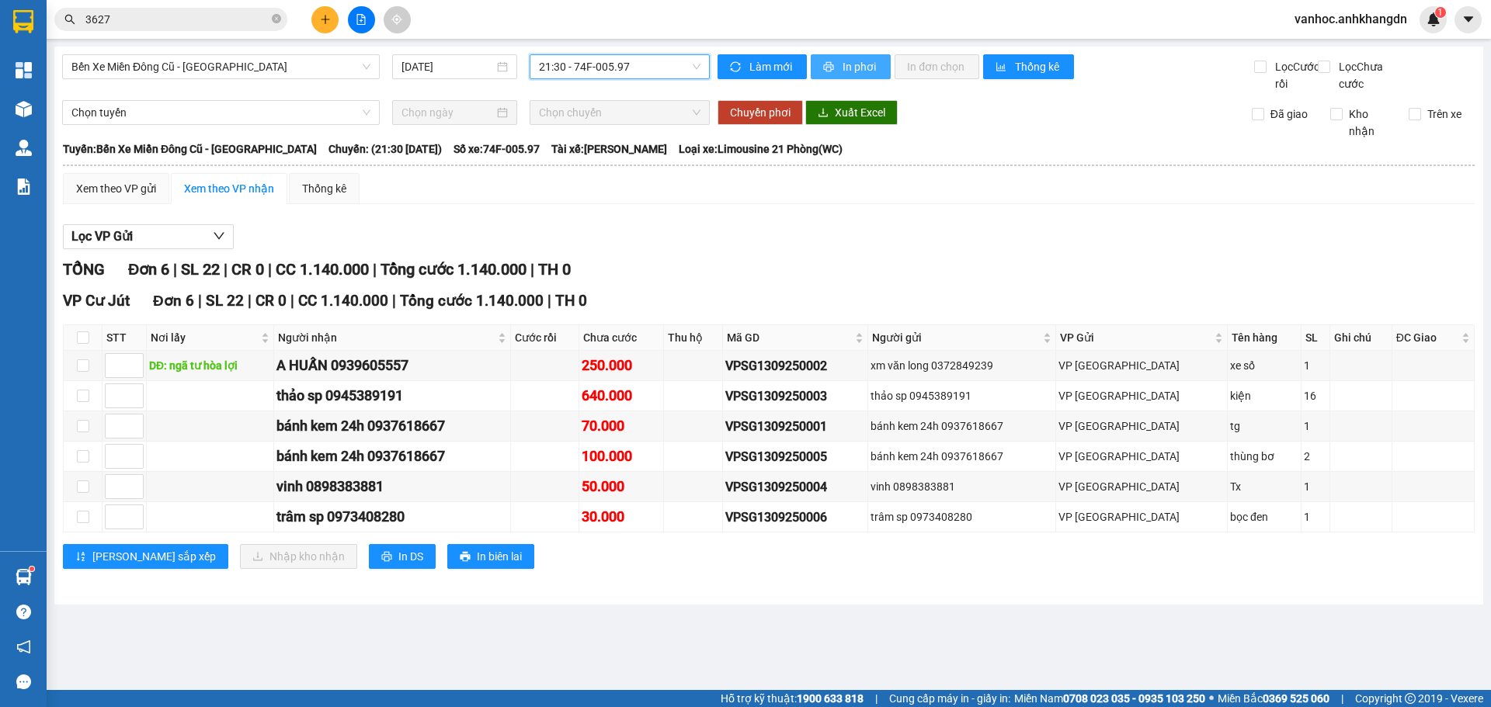
drag, startPoint x: 836, startPoint y: 67, endPoint x: 805, endPoint y: 116, distance: 57.5
click at [836, 67] on button "In phơi" at bounding box center [851, 66] width 80 height 25
click at [835, 70] on span "printer" at bounding box center [829, 67] width 13 height 12
click at [325, 16] on icon "plus" at bounding box center [325, 19] width 11 height 11
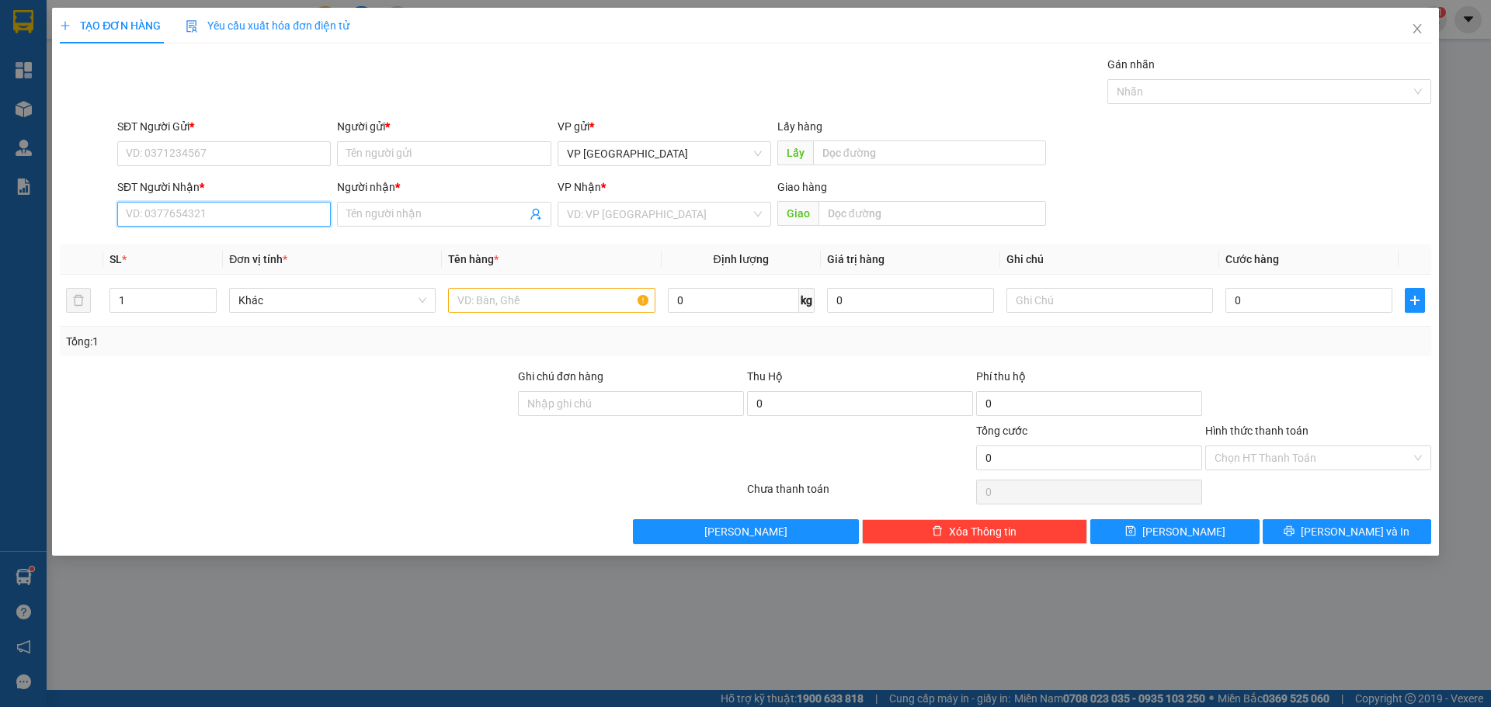
click at [264, 218] on input "SĐT Người Nhận *" at bounding box center [224, 214] width 214 height 25
drag, startPoint x: 127, startPoint y: 214, endPoint x: 267, endPoint y: 186, distance: 143.5
click at [126, 214] on input "249091" at bounding box center [224, 214] width 214 height 25
type input "0982249091"
click at [223, 236] on div "0982249091 - a [PERSON_NAME]" at bounding box center [224, 245] width 214 height 25
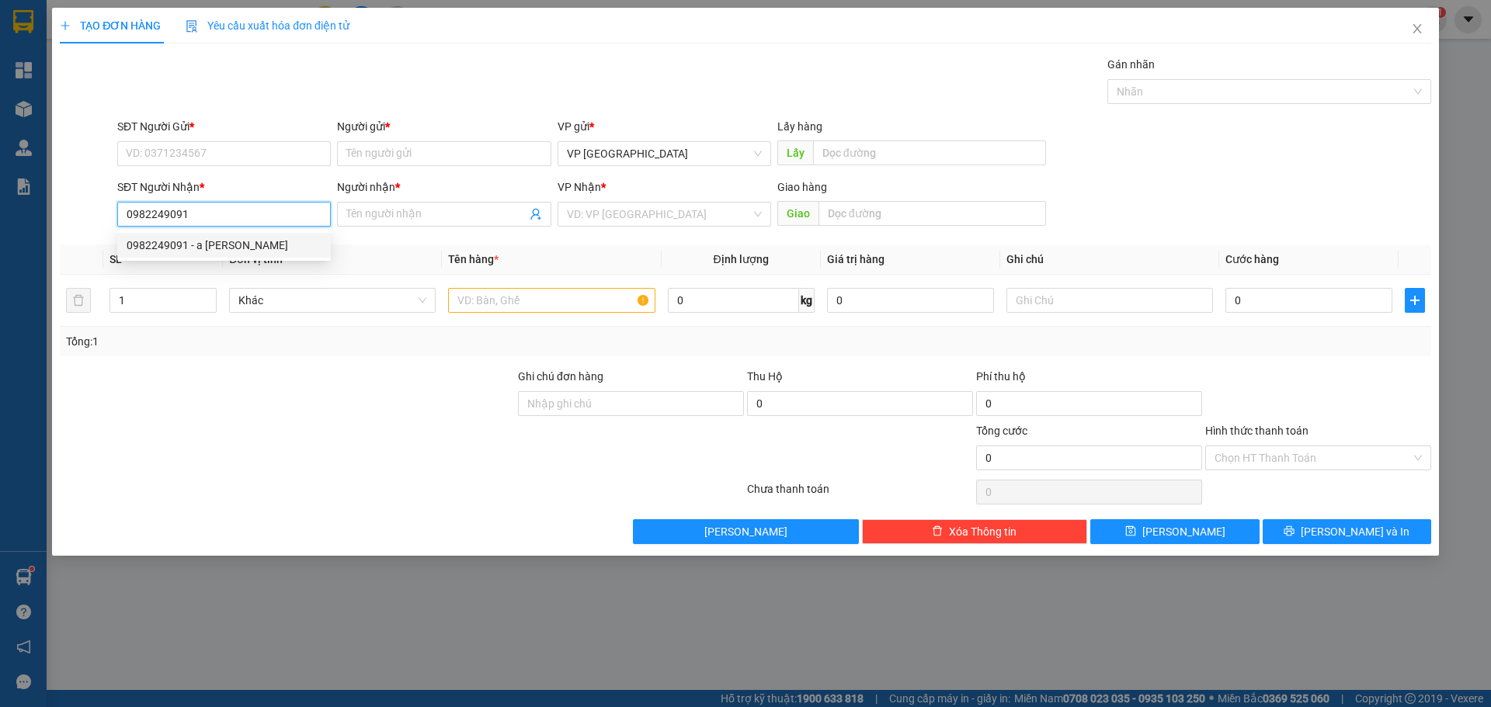
type input "a tuấn"
type input "124 [PERSON_NAME] [PERSON_NAME]"
type input "40.000"
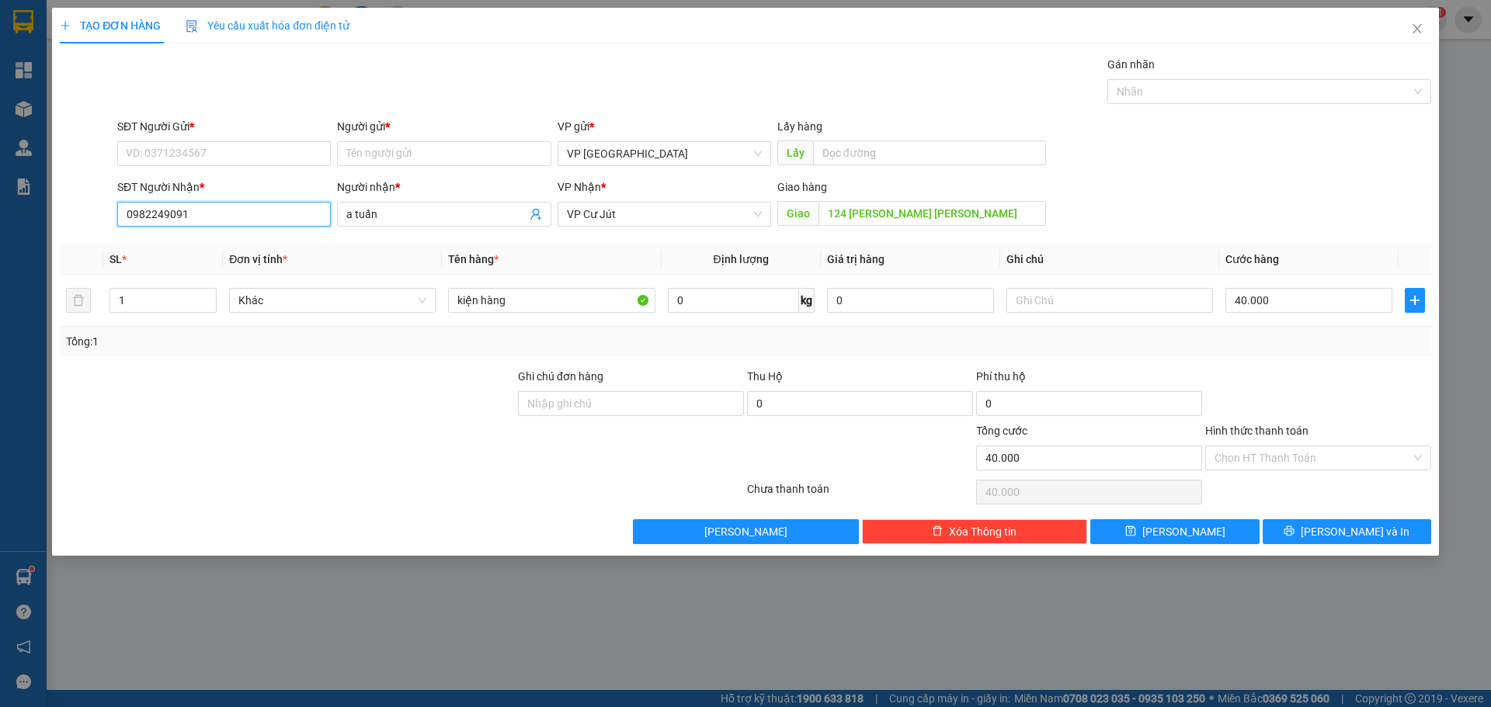
drag, startPoint x: 147, startPoint y: 217, endPoint x: 112, endPoint y: 217, distance: 35.0
click at [119, 217] on input "0982249091" at bounding box center [224, 214] width 214 height 25
type input "0982249091"
click at [219, 153] on input "SĐT Người Gửi *" at bounding box center [224, 153] width 214 height 25
paste input "0982249091"
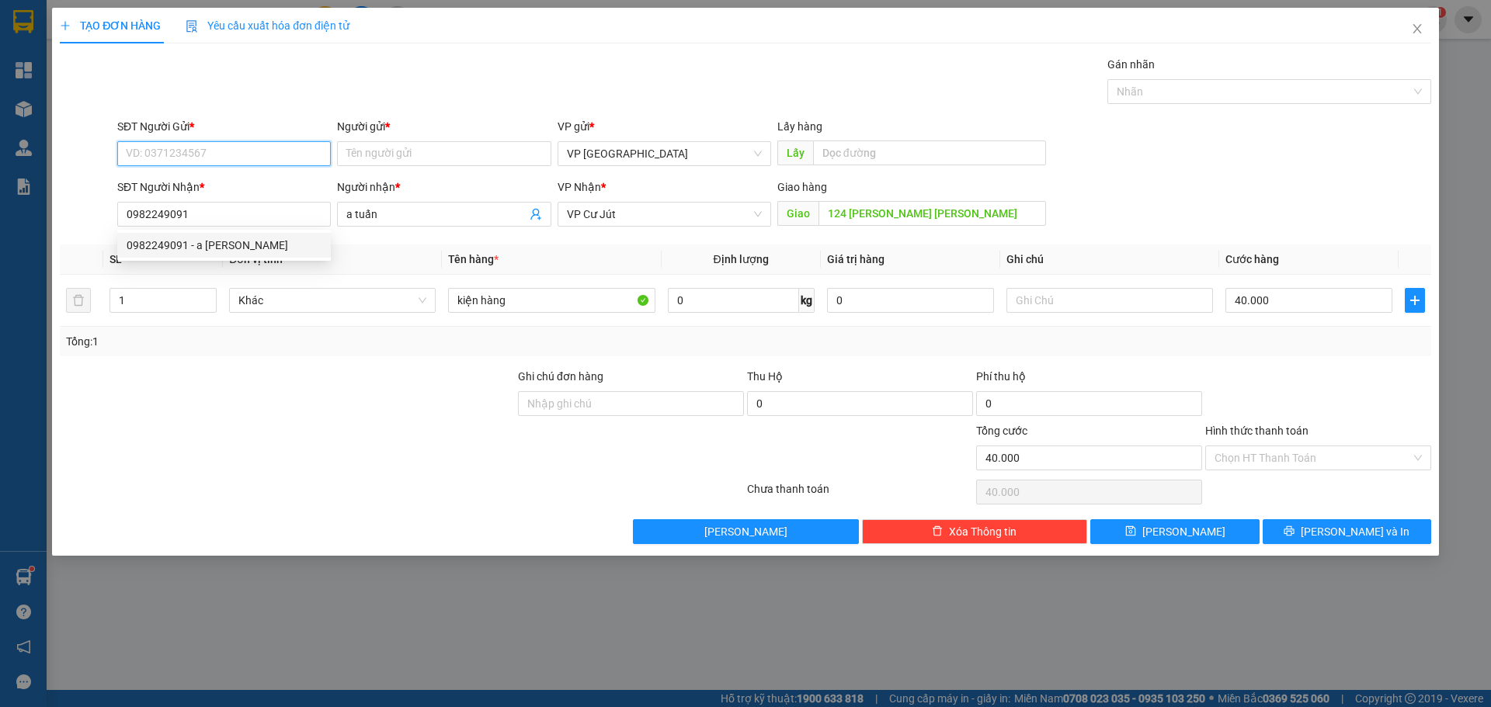
type input "0982249091"
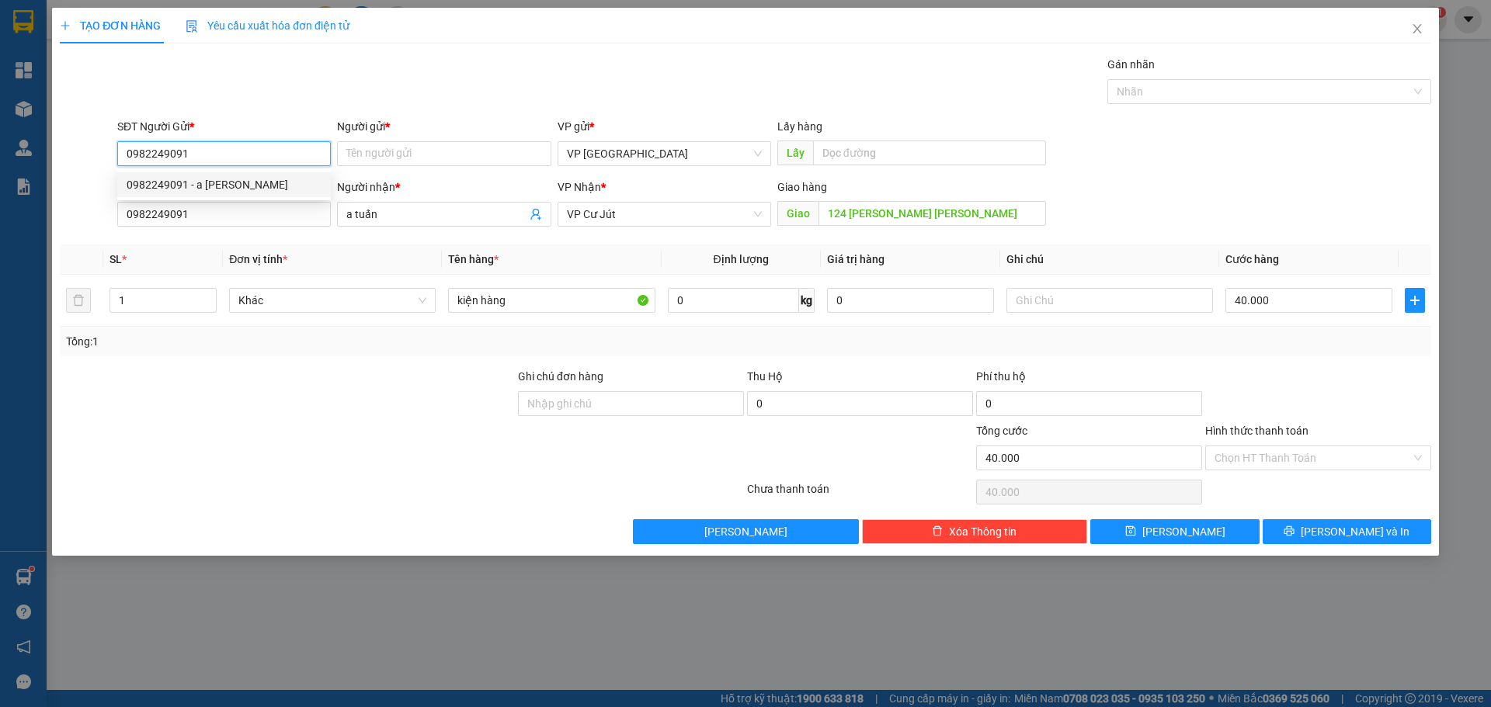
click at [214, 184] on div "0982249091 - a [PERSON_NAME]" at bounding box center [224, 184] width 195 height 17
type input "a tuấn"
type input "0982249091"
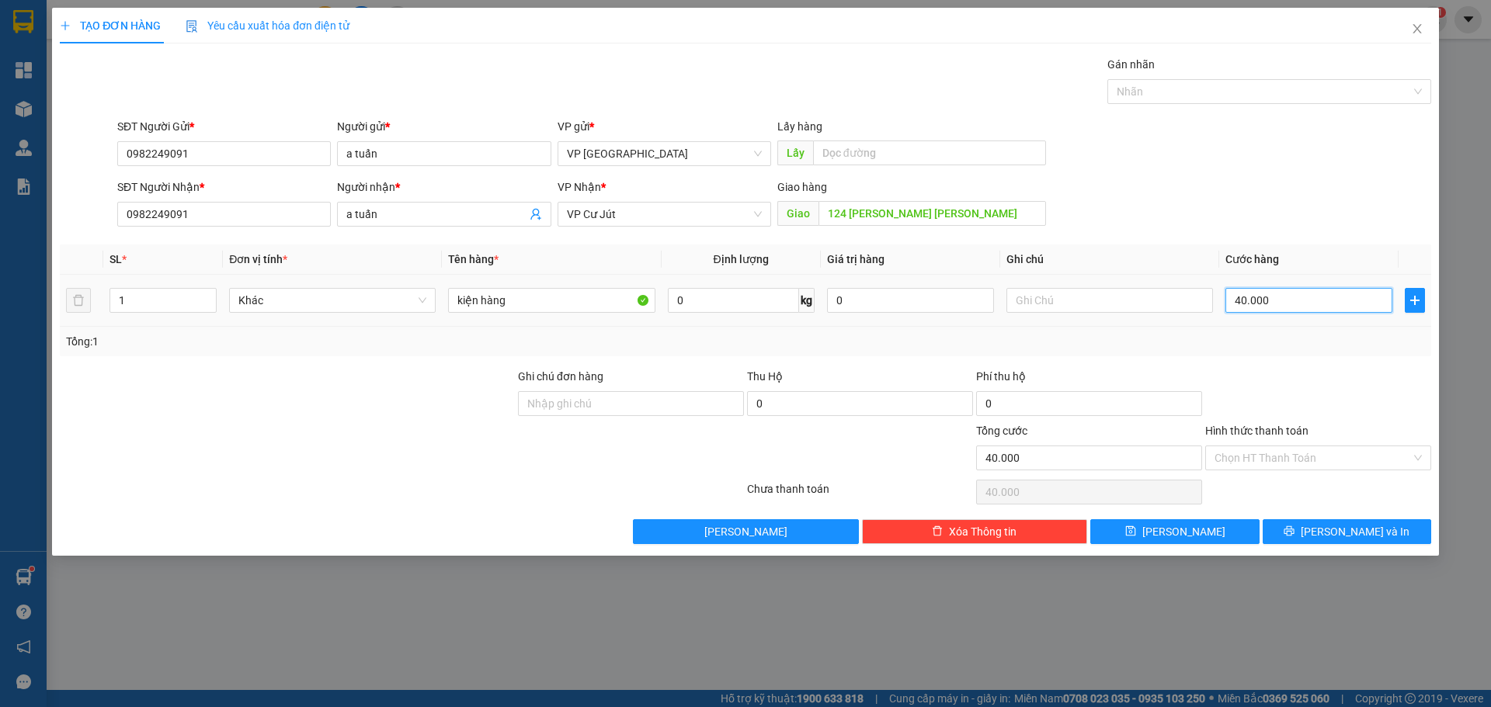
click at [1275, 305] on input "40.000" at bounding box center [1308, 300] width 167 height 25
type input "5"
type input "50"
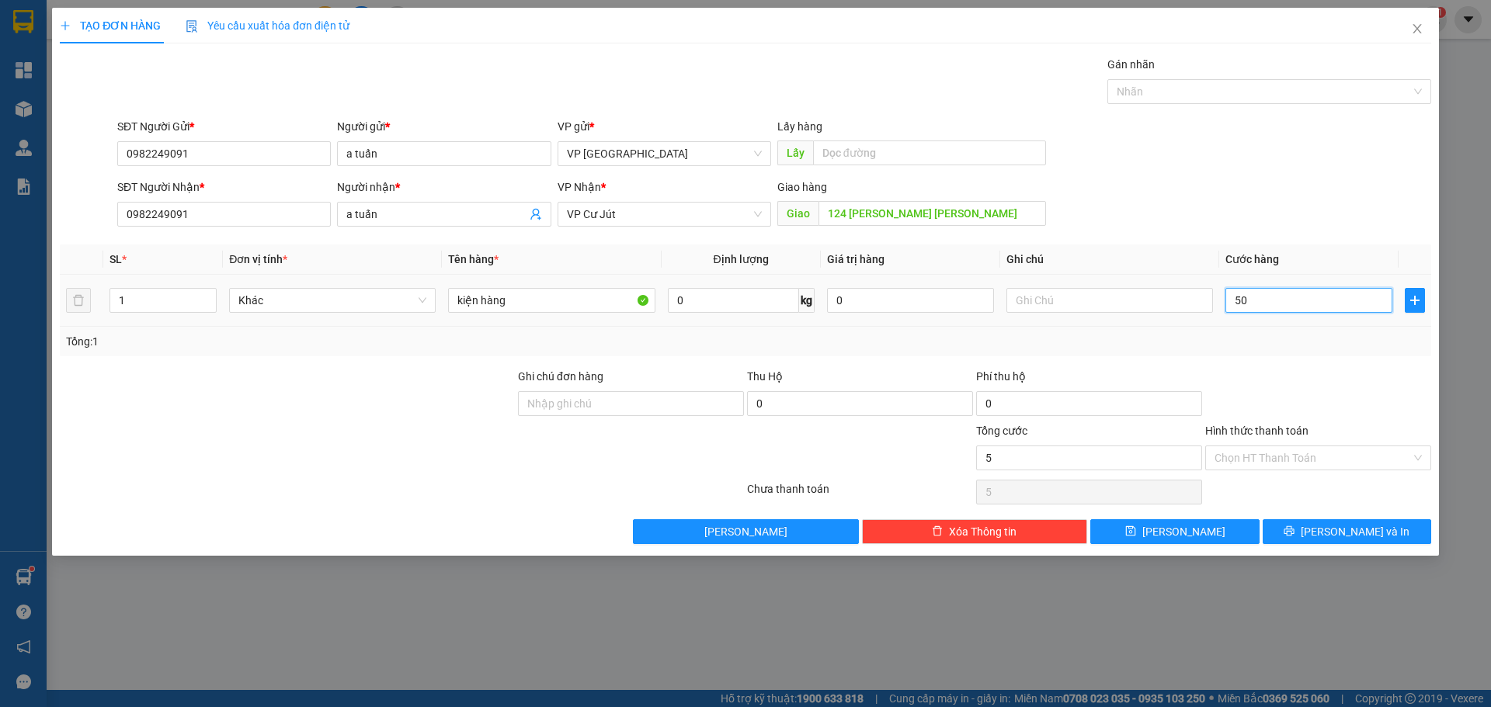
type input "50"
type input "500"
type input "5.000"
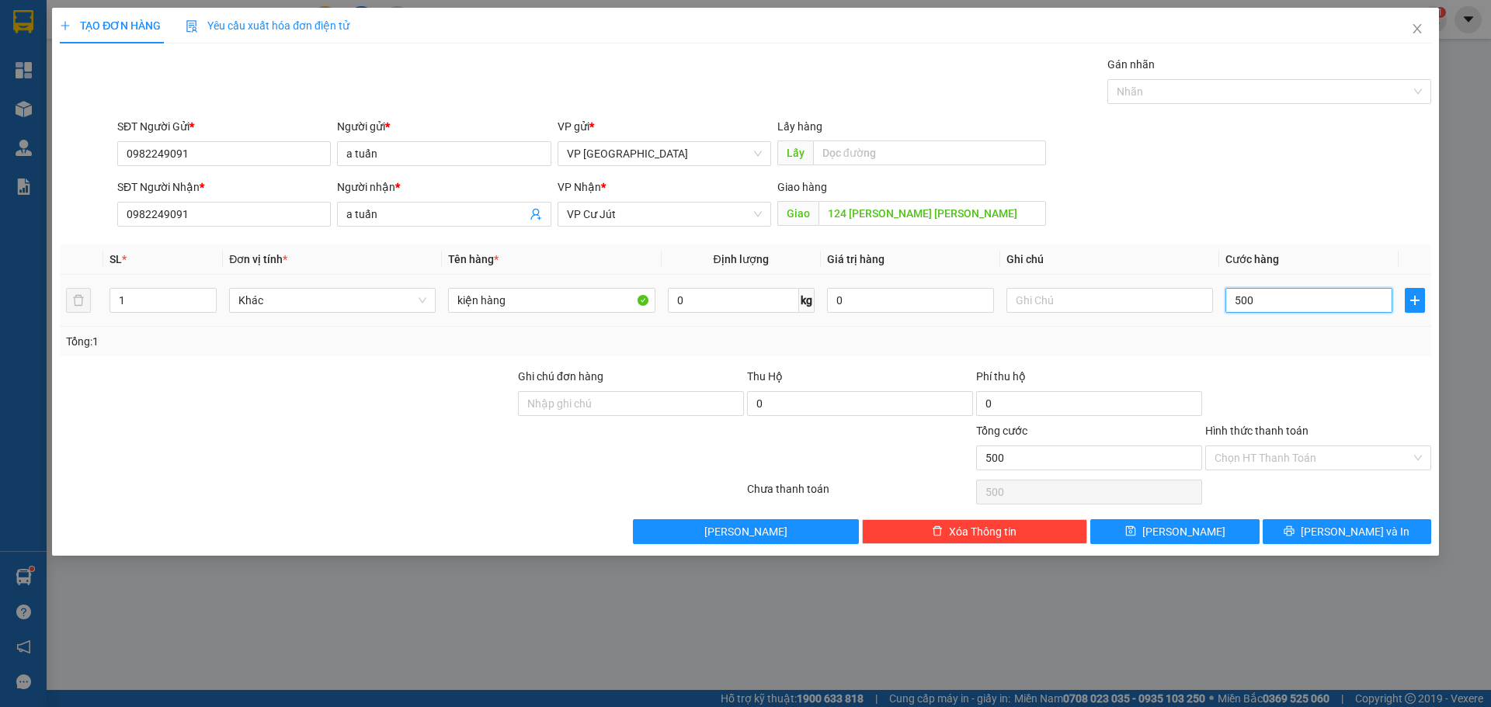
type input "5.000"
type input "50.000"
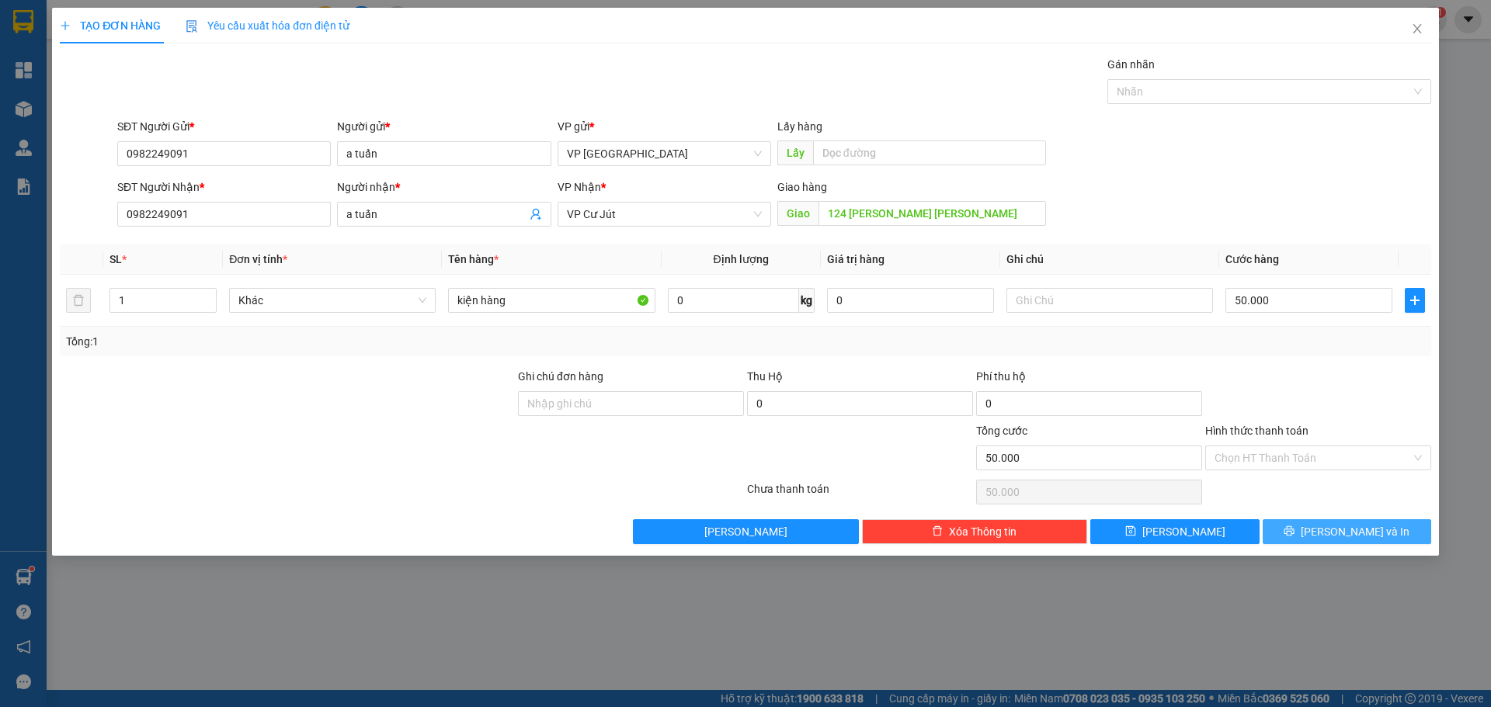
click at [1337, 537] on span "[PERSON_NAME] và In" at bounding box center [1355, 531] width 109 height 17
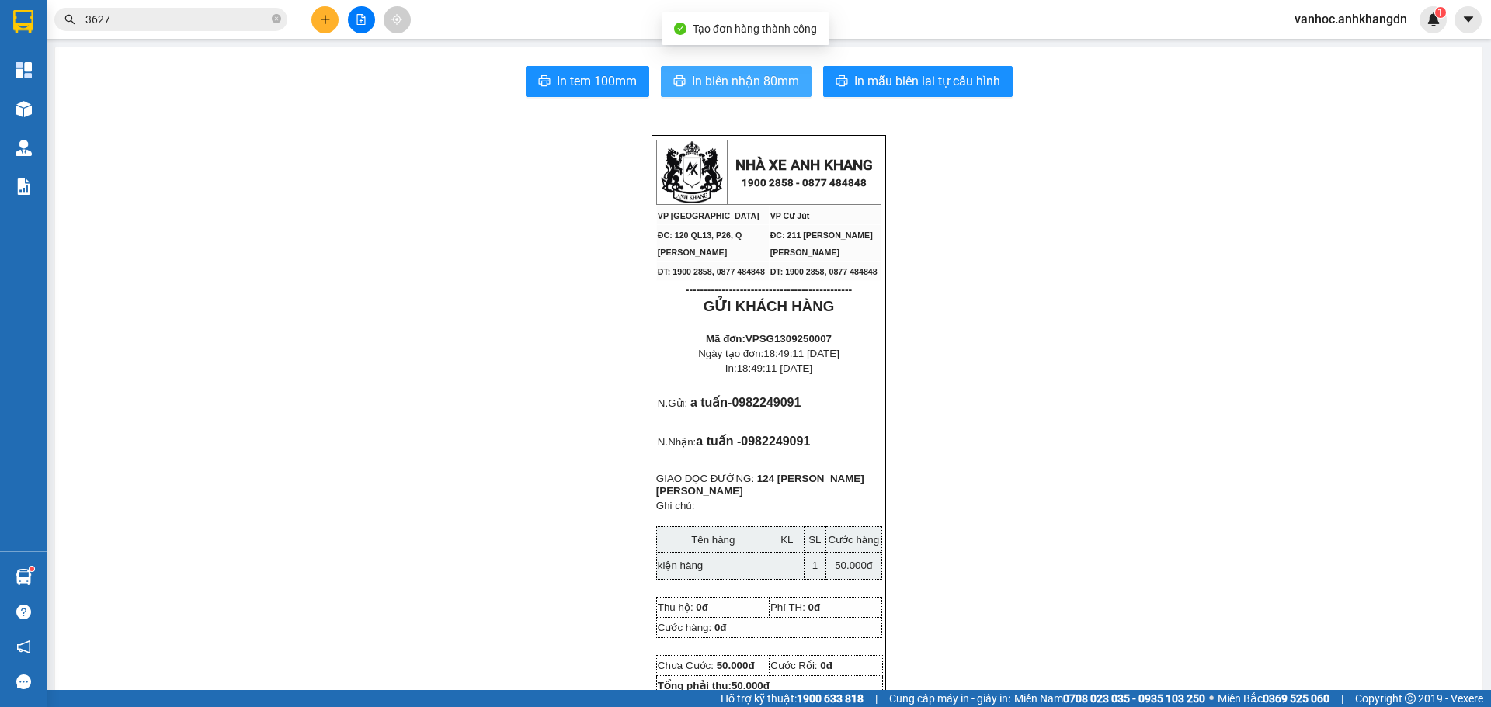
click at [734, 92] on button "In biên nhận 80mm" at bounding box center [736, 81] width 151 height 31
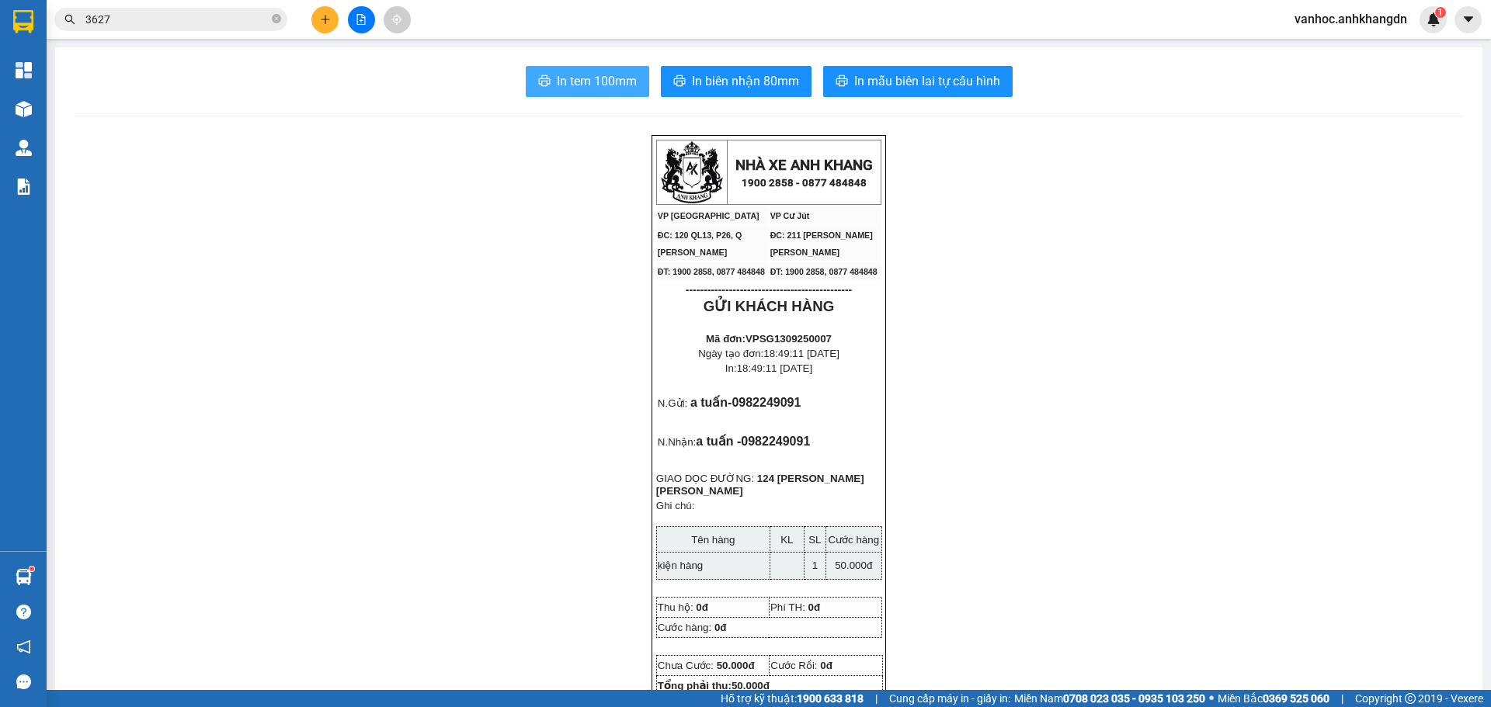
click at [610, 78] on span "In tem 100mm" at bounding box center [597, 80] width 80 height 19
